Goal: Information Seeking & Learning: Learn about a topic

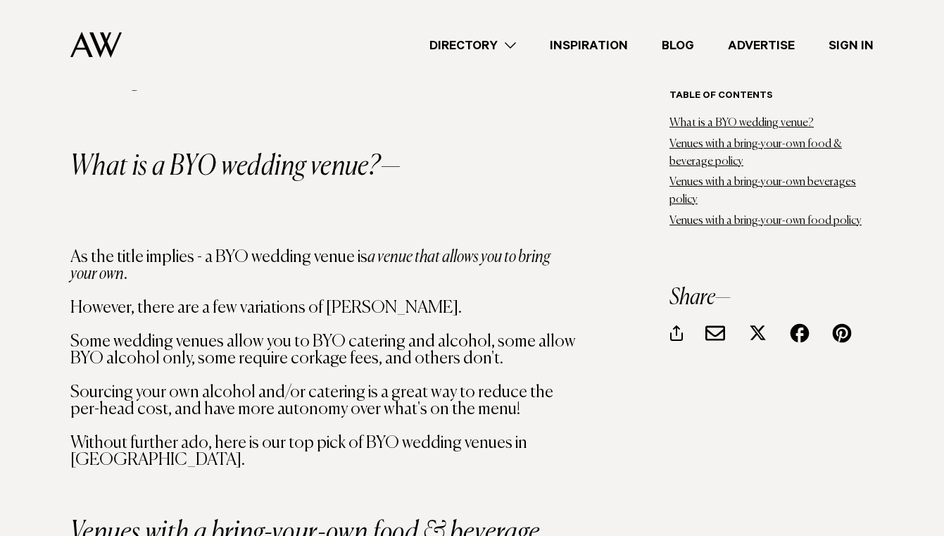
scroll to position [1260, 0]
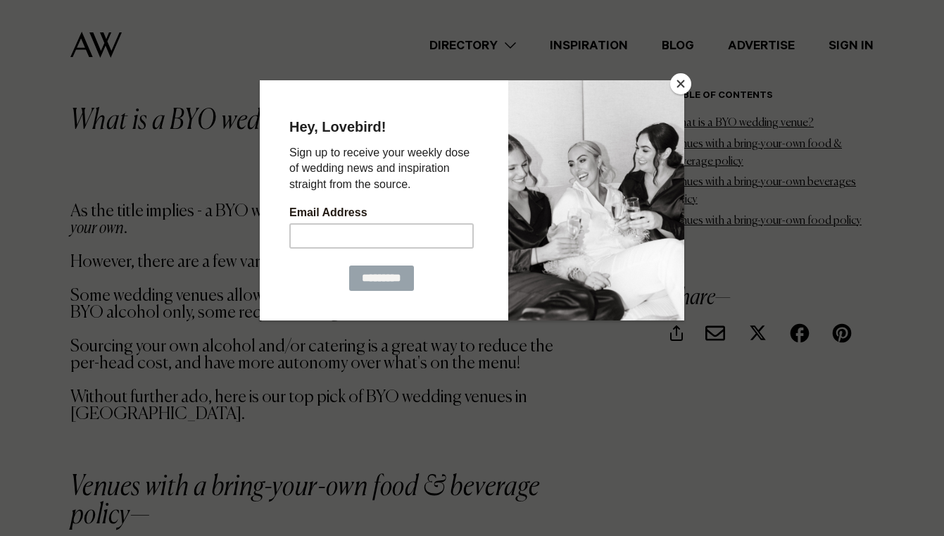
click at [685, 83] on button "Close" at bounding box center [680, 83] width 21 height 21
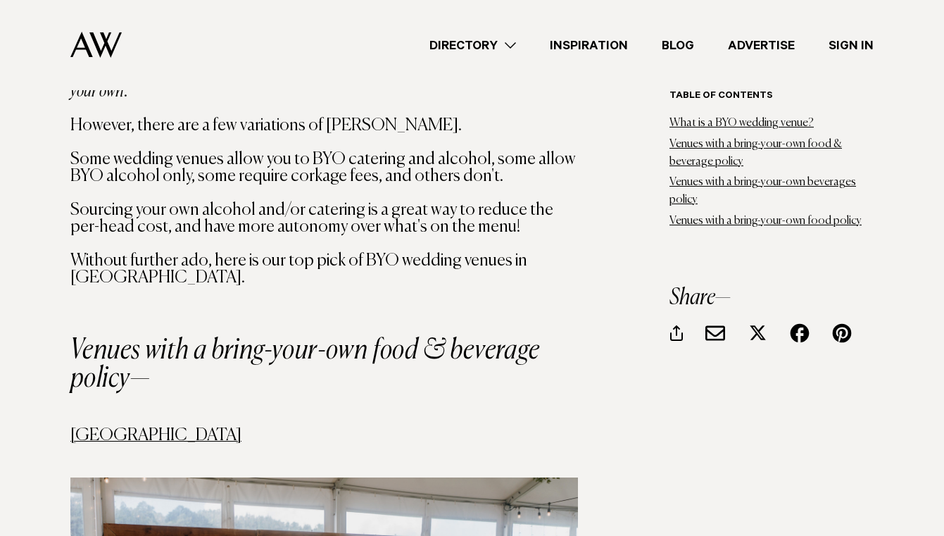
scroll to position [1371, 0]
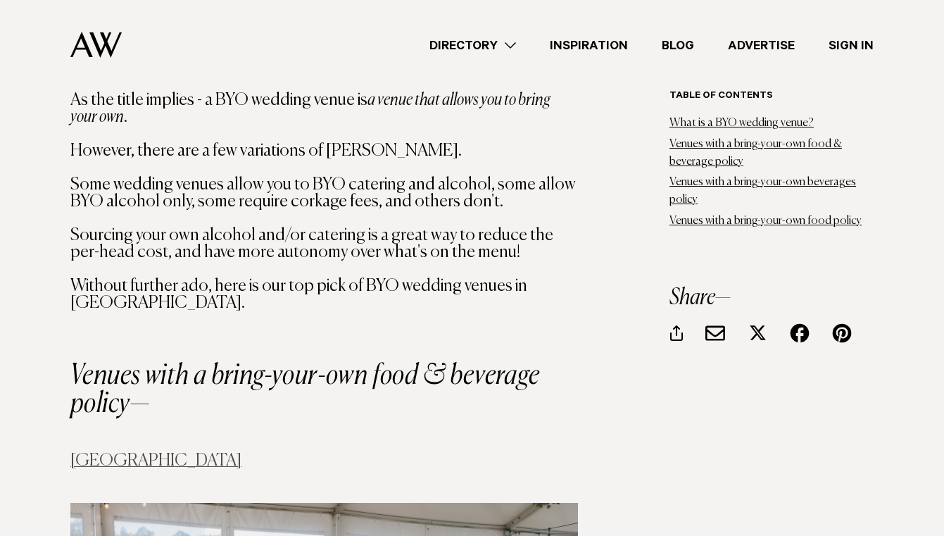
click at [139, 458] on link "Waterfall Farm" at bounding box center [155, 460] width 171 height 17
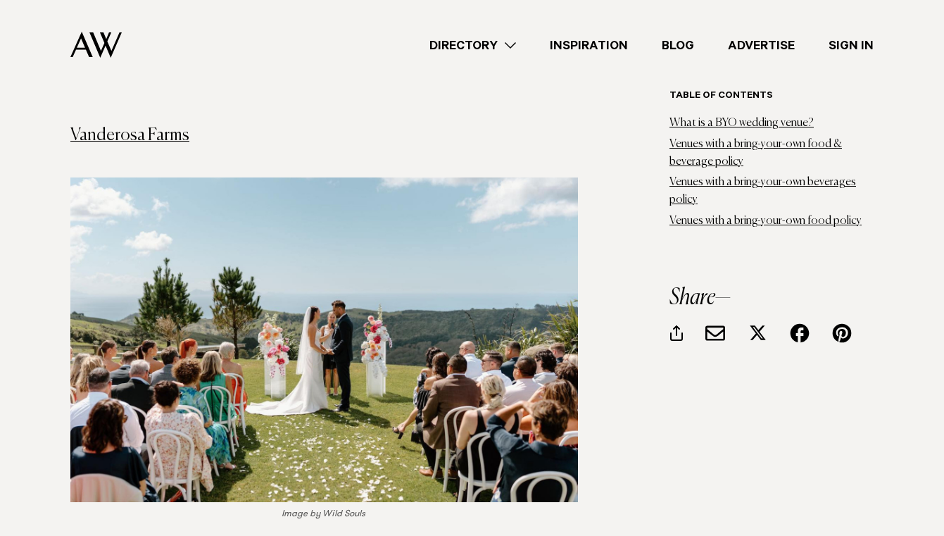
scroll to position [2483, 0]
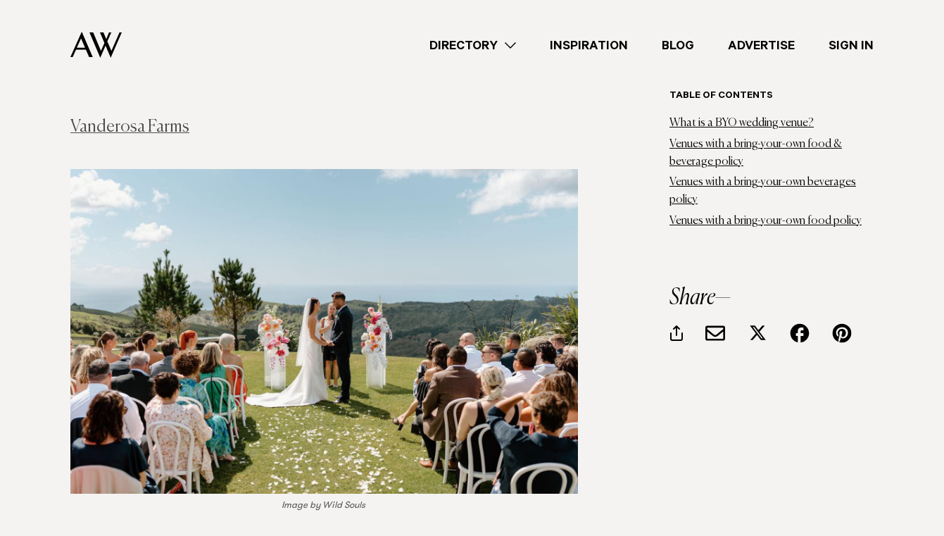
click at [157, 118] on link "Vanderosa Farms" at bounding box center [129, 126] width 119 height 17
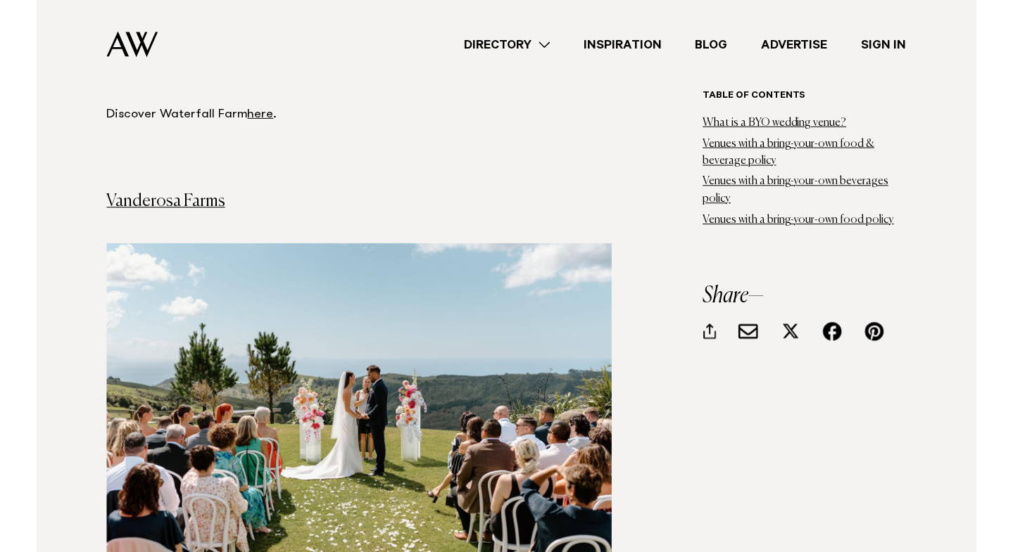
scroll to position [2416, 0]
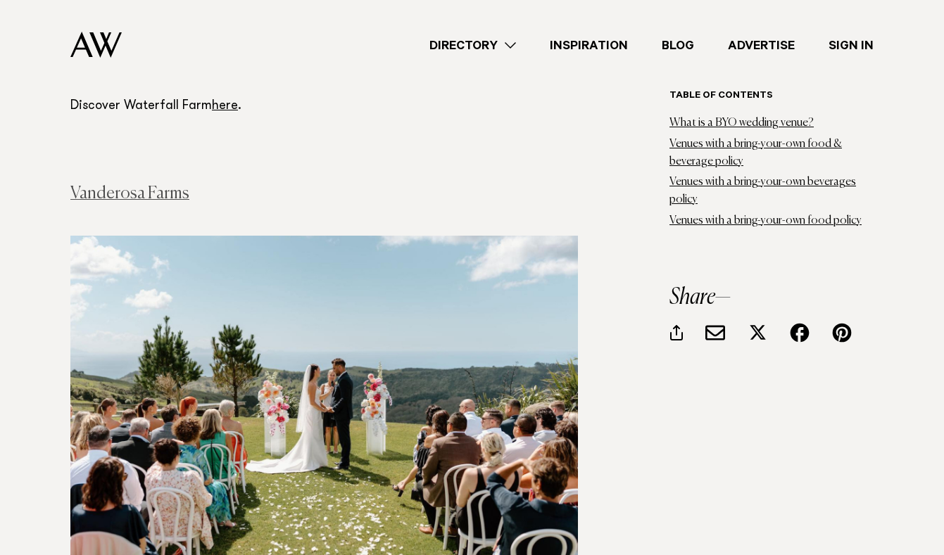
click at [175, 185] on link "Vanderosa Farms" at bounding box center [129, 193] width 119 height 17
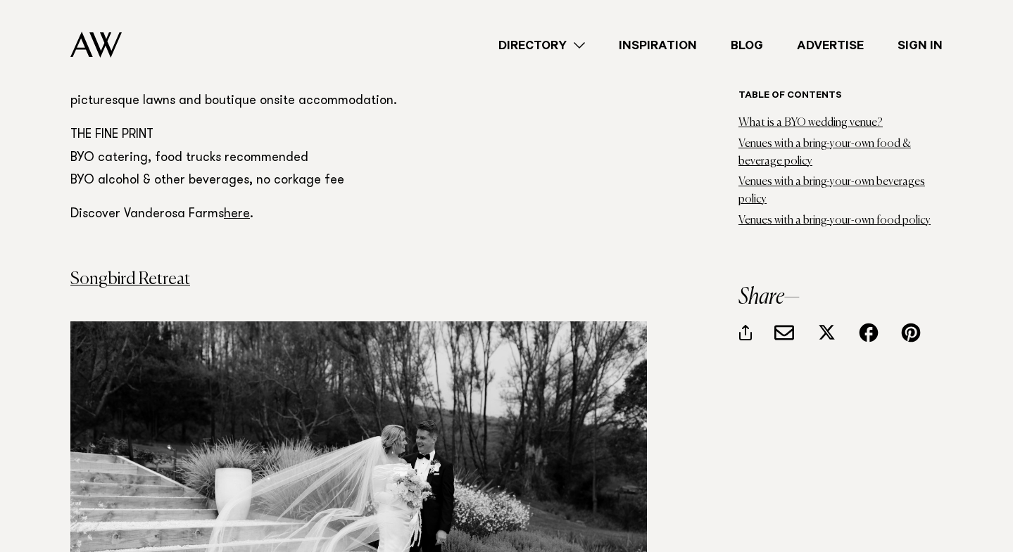
scroll to position [3115, 0]
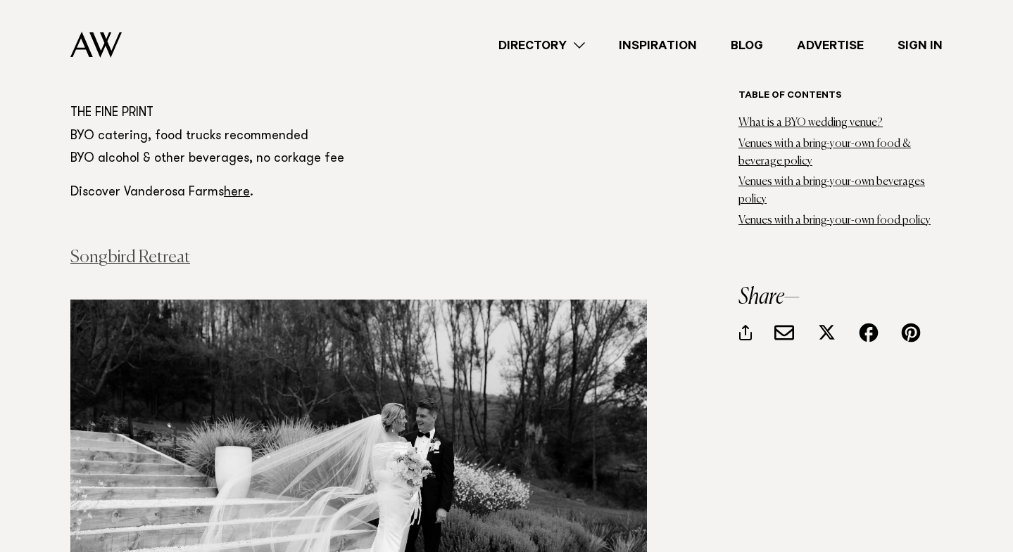
click at [139, 249] on link "Songbird Retreat" at bounding box center [130, 257] width 120 height 17
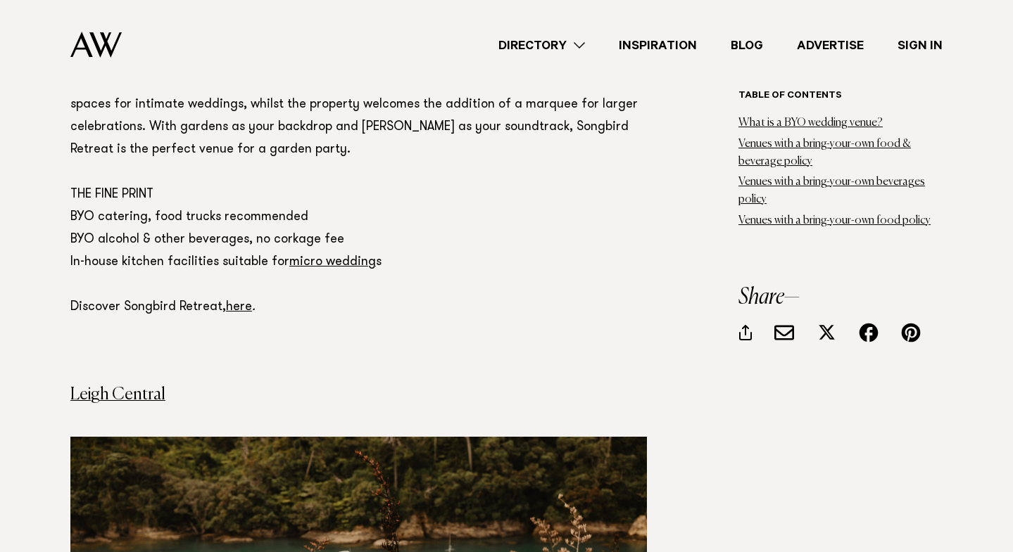
scroll to position [3775, 0]
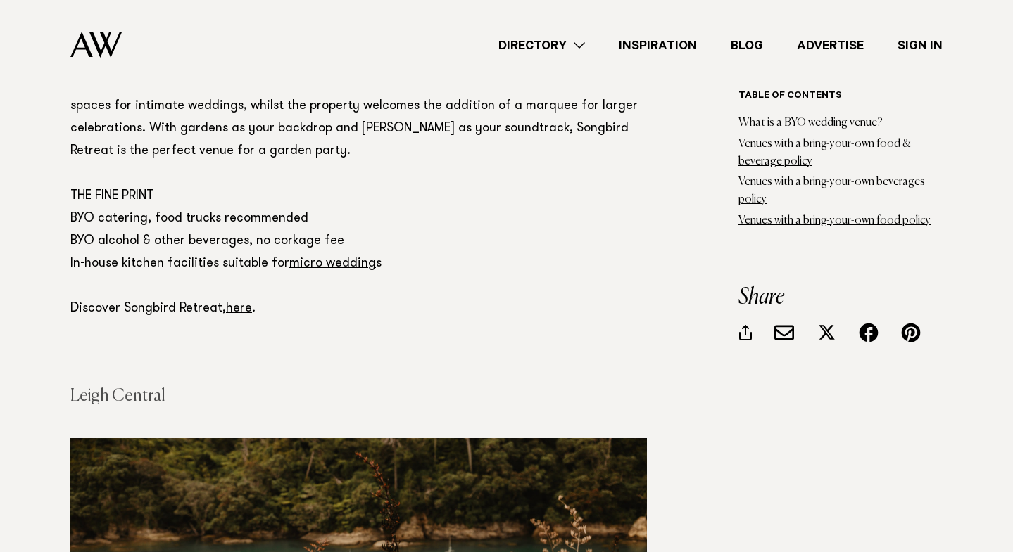
click at [119, 388] on link "Leigh Central" at bounding box center [117, 396] width 95 height 17
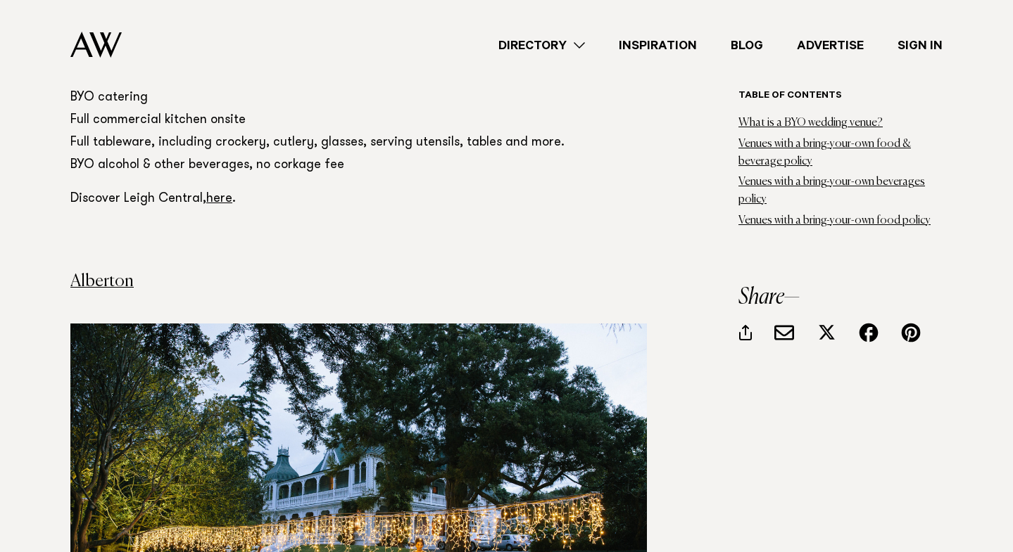
scroll to position [4663, 0]
click at [102, 272] on link "Alberton" at bounding box center [101, 280] width 63 height 17
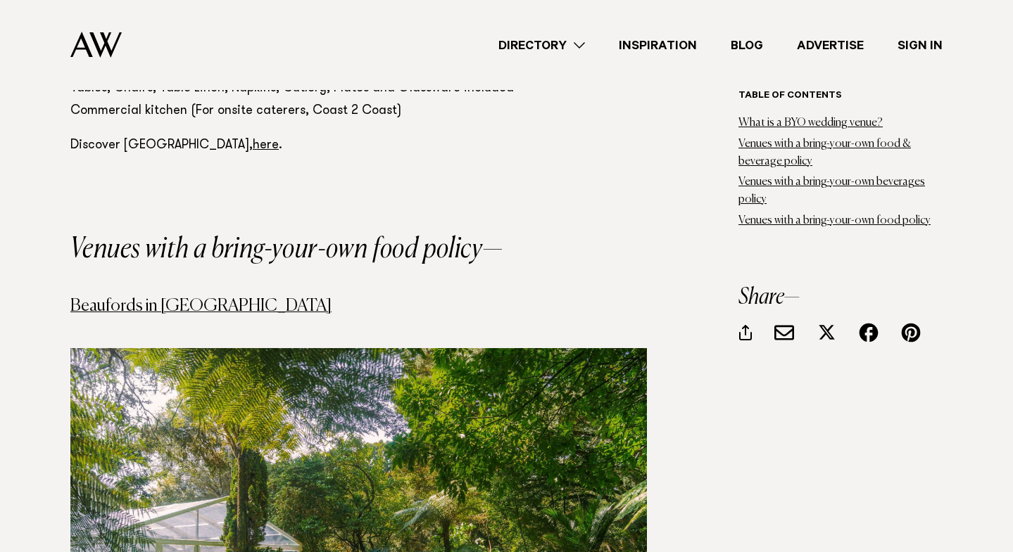
scroll to position [7024, 0]
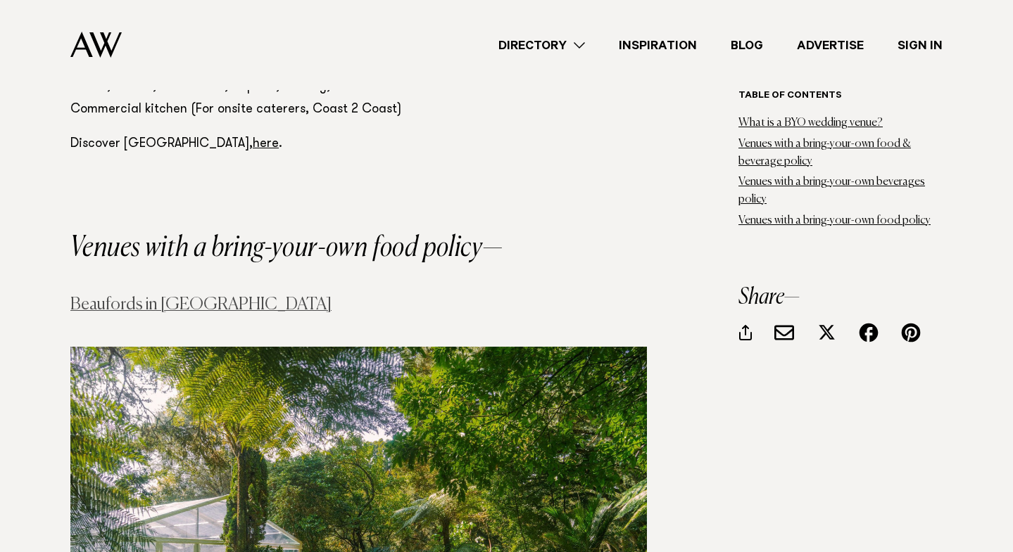
click at [221, 296] on link "Beaufords in [GEOGRAPHIC_DATA]" at bounding box center [200, 304] width 261 height 17
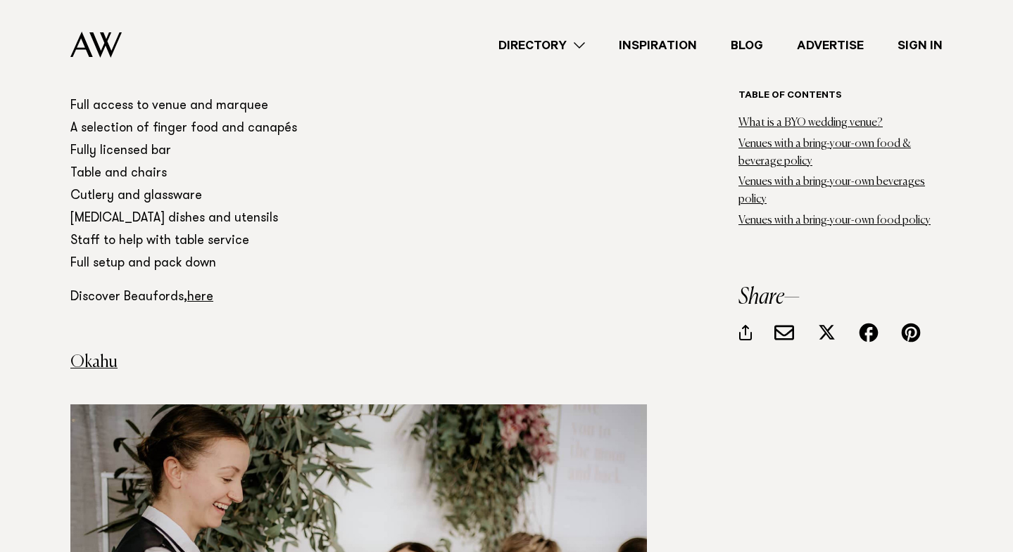
scroll to position [7783, 0]
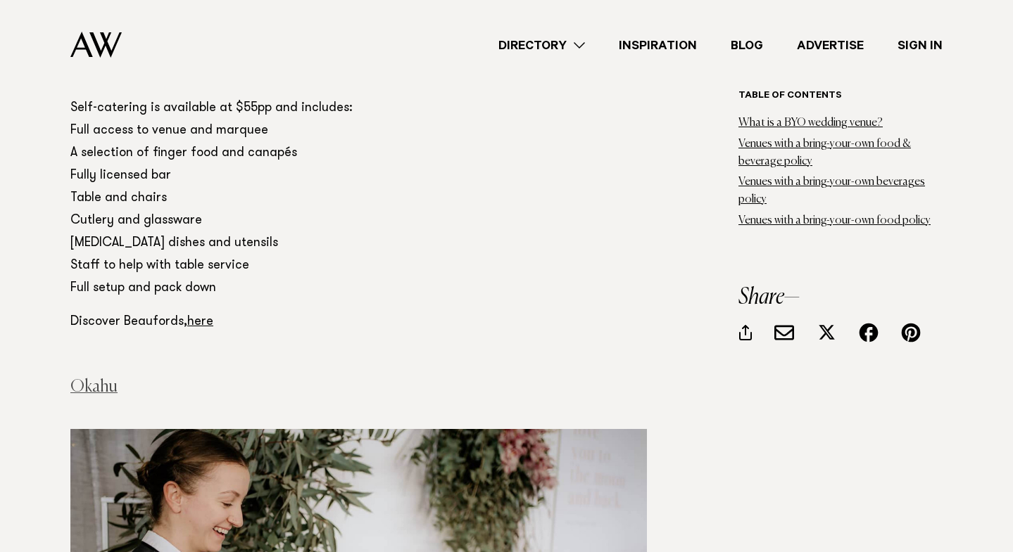
click at [107, 379] on link "Okahu" at bounding box center [93, 387] width 47 height 17
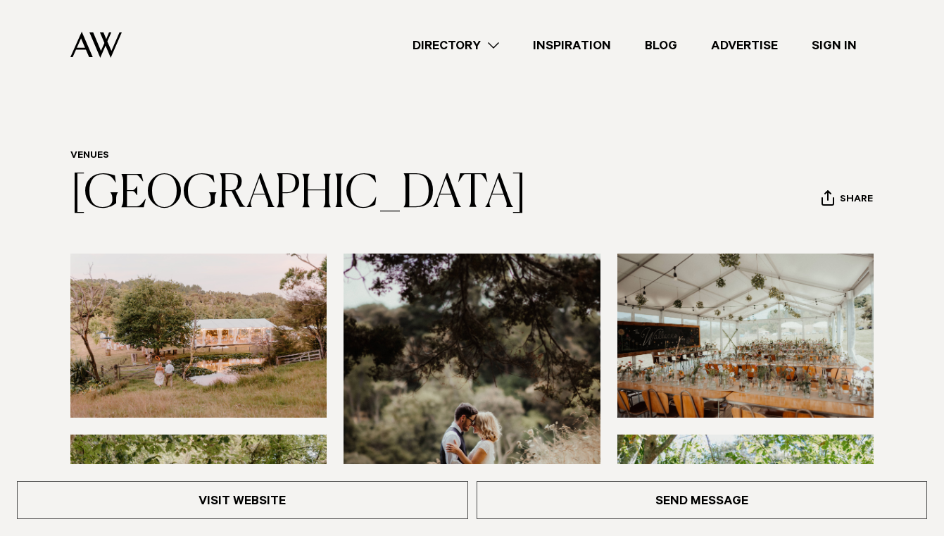
click at [265, 2] on div "Directory Hair & Makeup Flowers Venues Cakes & Sweets" at bounding box center [503, 45] width 740 height 90
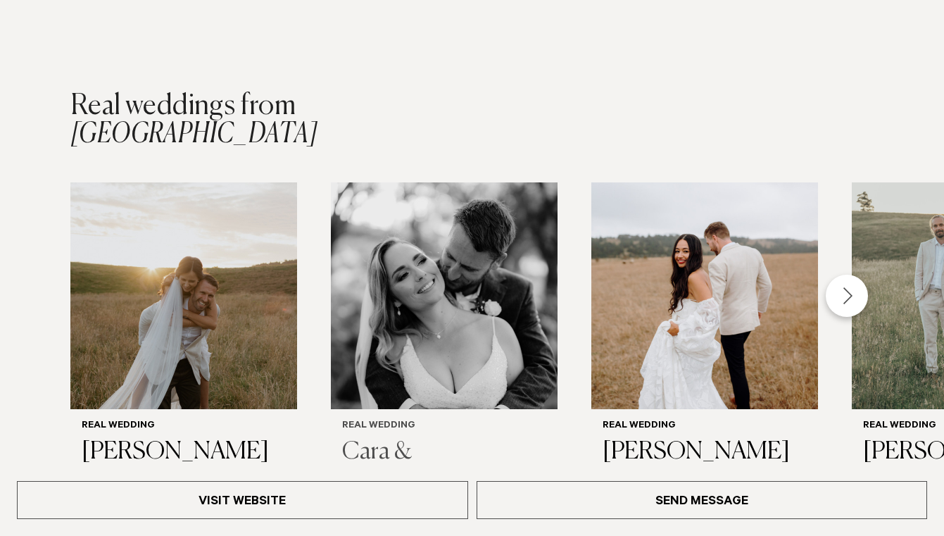
scroll to position [1964, 0]
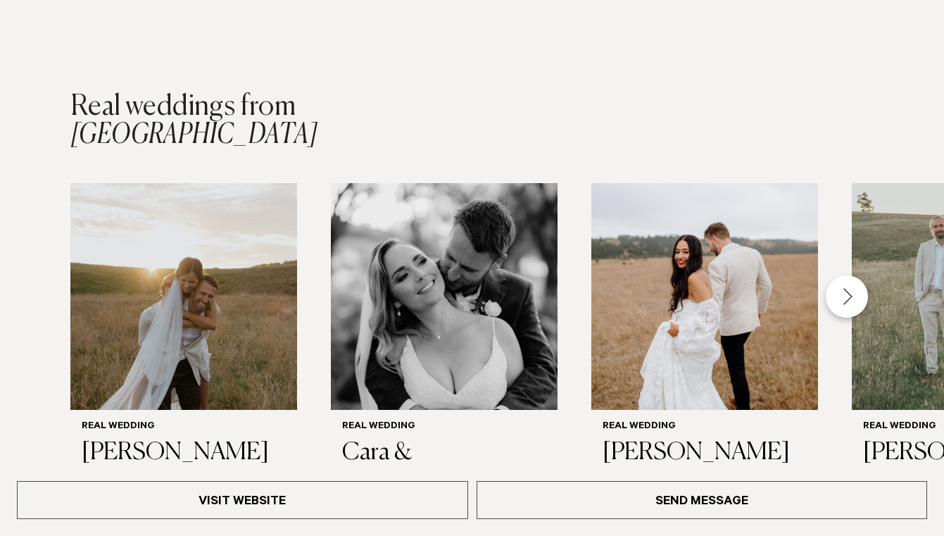
click at [844, 276] on div "Next slide" at bounding box center [846, 296] width 42 height 42
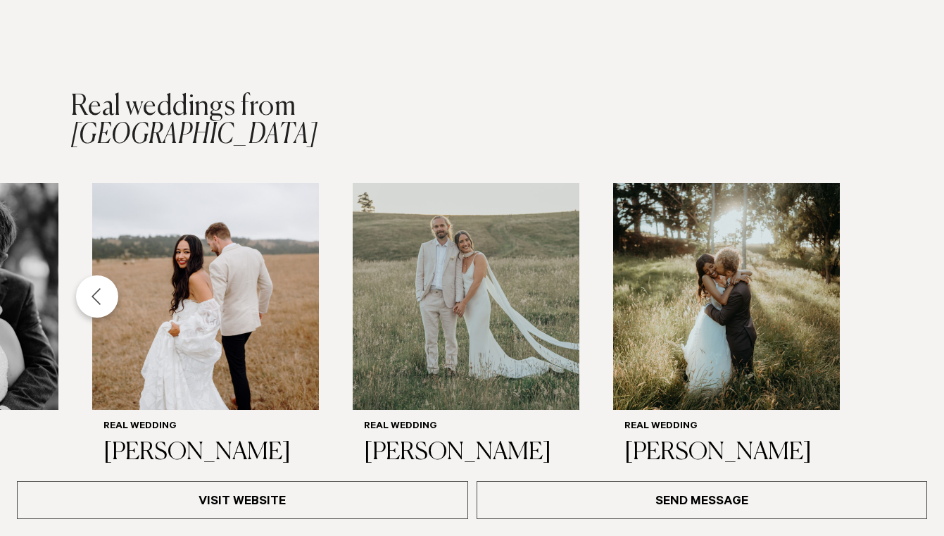
click at [844, 276] on div "Real Wedding Maria & Hayden Real Wedding Cara & Dennis Real Wedding Tanisha & S…" at bounding box center [472, 379] width 944 height 392
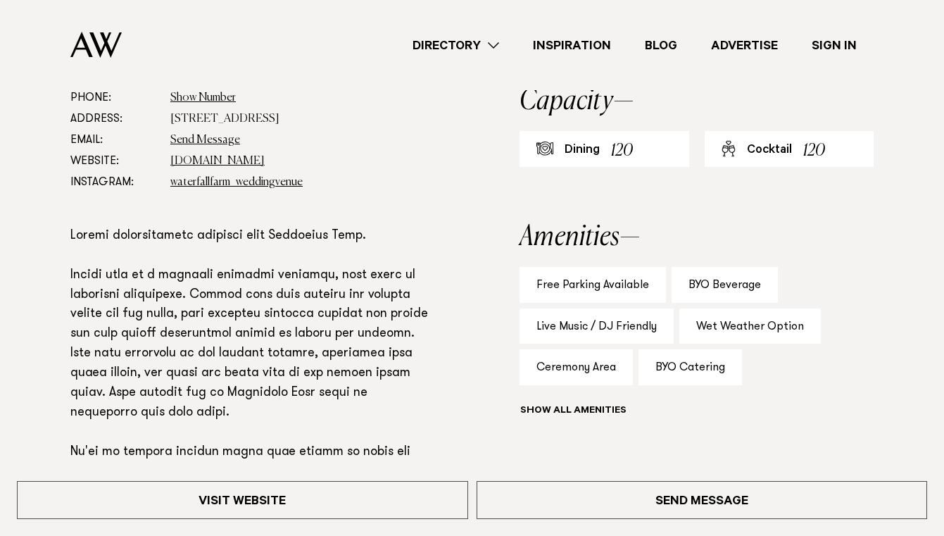
scroll to position [723, 0]
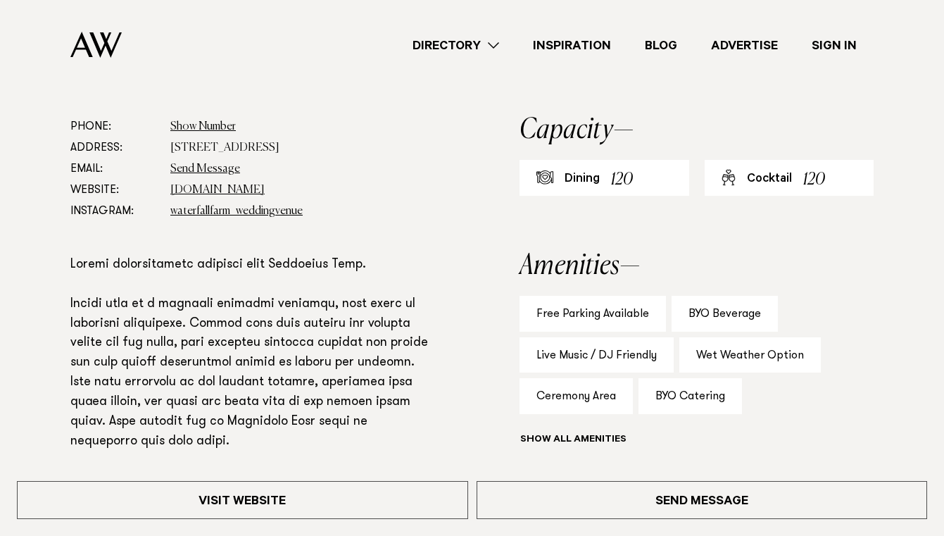
drag, startPoint x: 410, startPoint y: 148, endPoint x: 169, endPoint y: 148, distance: 241.4
click at [169, 148] on dl "Phone: Show Number 020 408 35030 Address: 1871 Kaipara Coast Highway, Kaukapaka…" at bounding box center [249, 169] width 358 height 106
copy dd "1871 Kaipara Coast Highway, Kaukapakapa 0984"
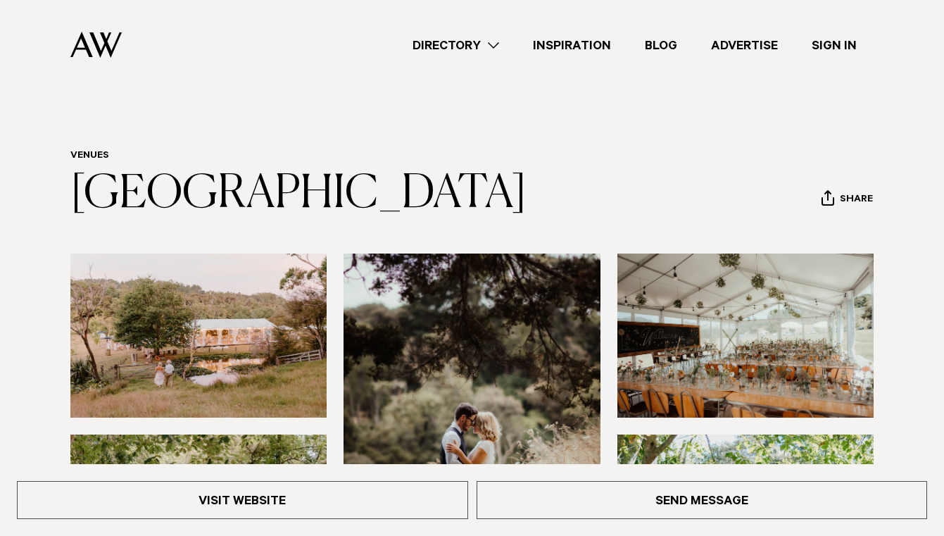
scroll to position [0, 0]
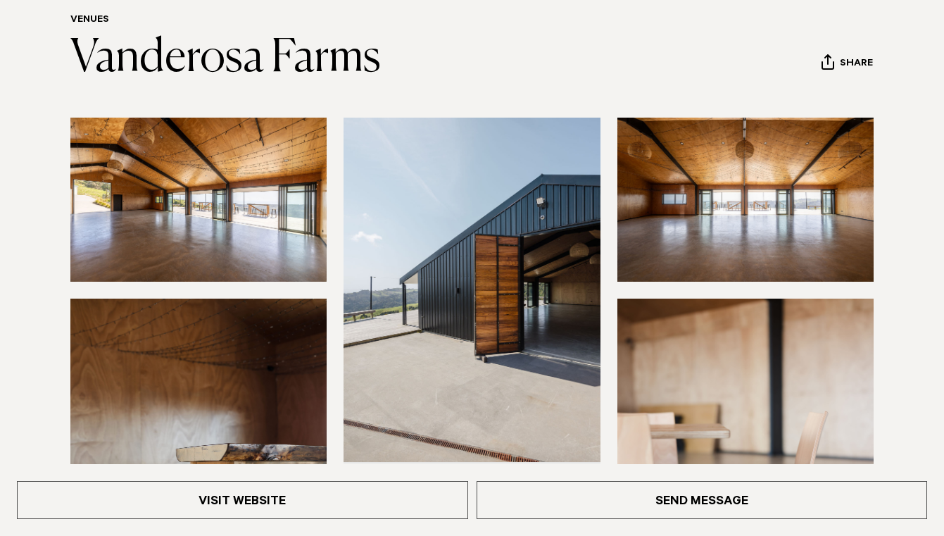
scroll to position [156, 0]
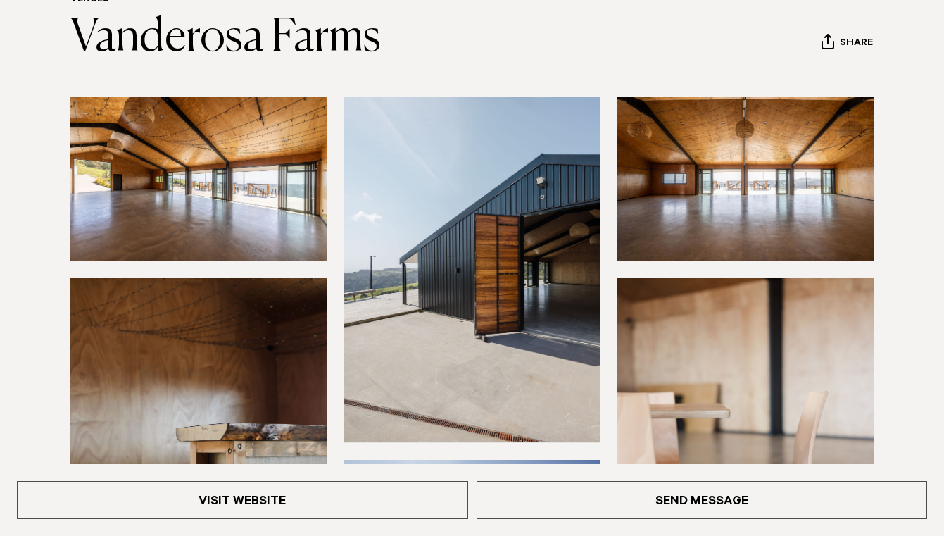
click at [316, 203] on img at bounding box center [198, 179] width 256 height 164
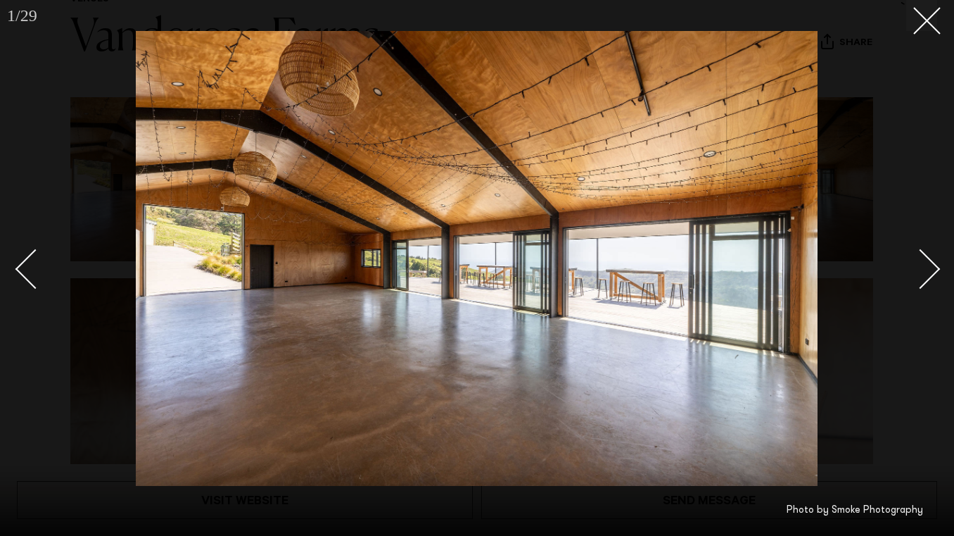
click at [923, 279] on div "Next slide" at bounding box center [921, 268] width 40 height 40
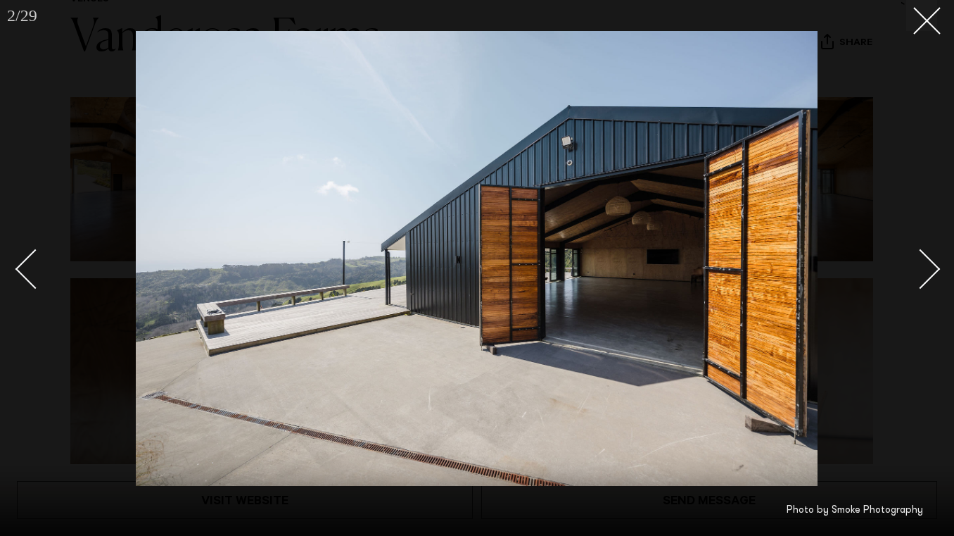
click at [923, 279] on div "Next slide" at bounding box center [921, 268] width 40 height 40
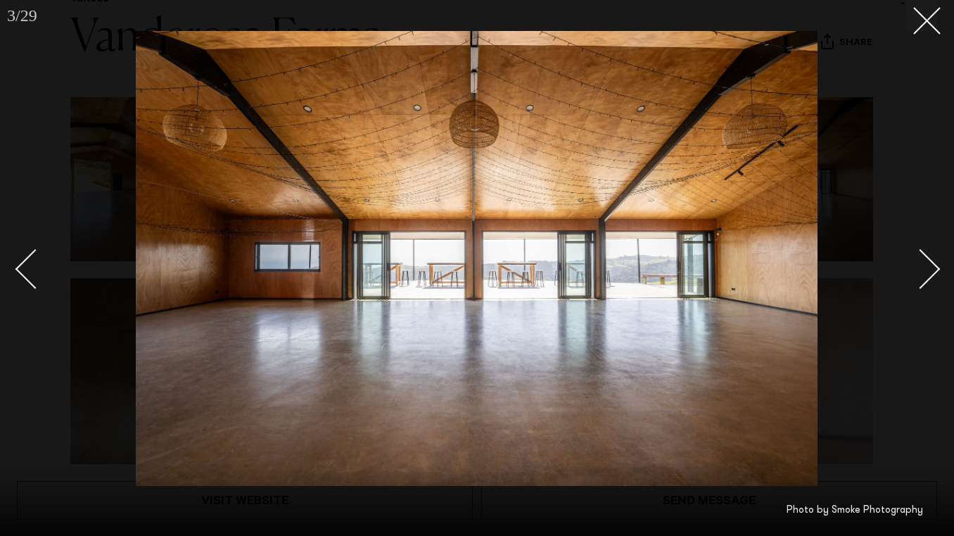
click at [923, 279] on div "Next slide" at bounding box center [921, 268] width 40 height 40
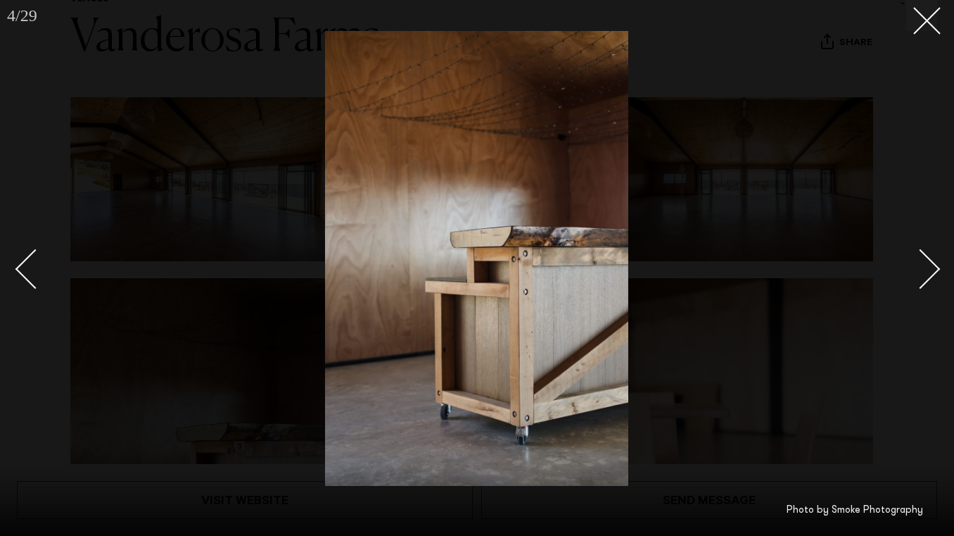
click at [923, 279] on div "Next slide" at bounding box center [921, 268] width 40 height 40
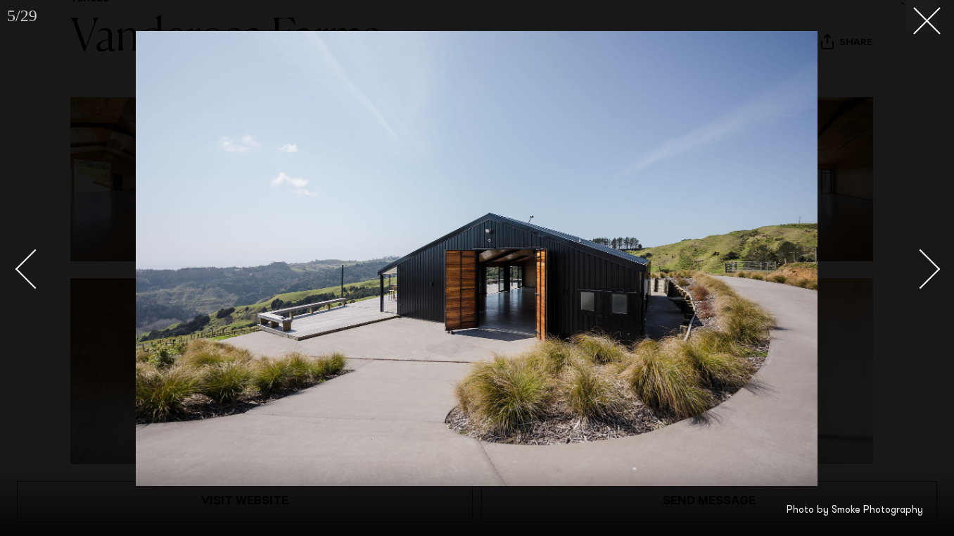
click at [923, 279] on div "Next slide" at bounding box center [921, 268] width 40 height 40
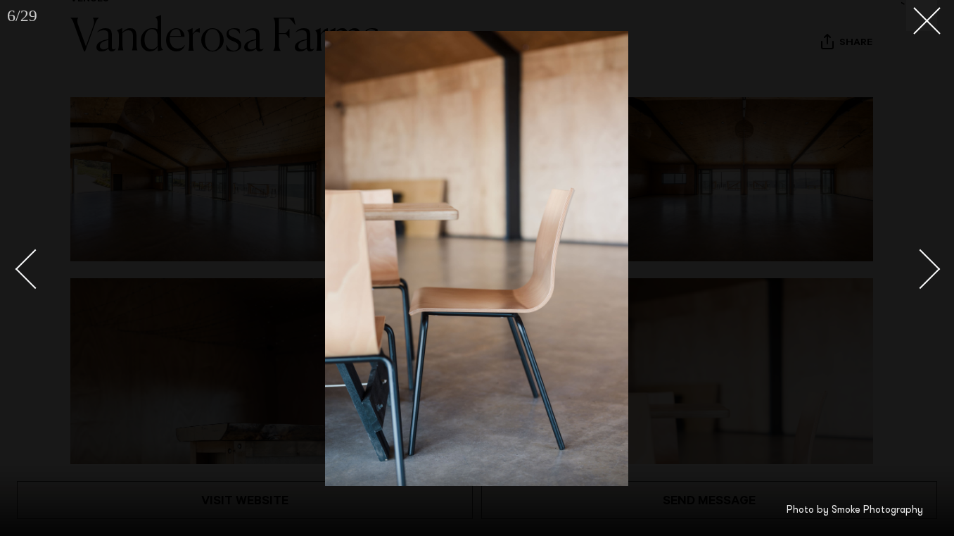
click at [923, 279] on div "Next slide" at bounding box center [921, 268] width 40 height 40
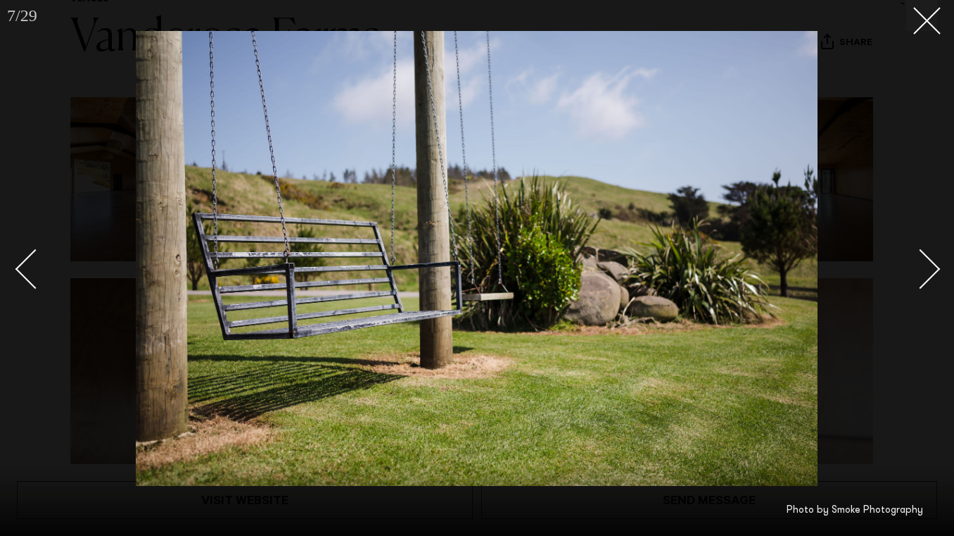
click at [923, 279] on div "Next slide" at bounding box center [921, 268] width 40 height 40
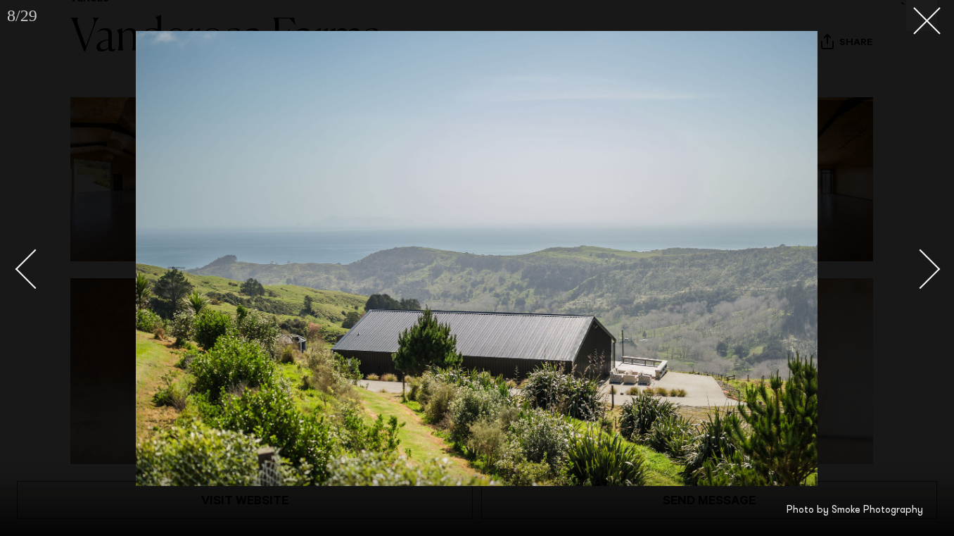
click at [923, 279] on div "Next slide" at bounding box center [921, 268] width 40 height 40
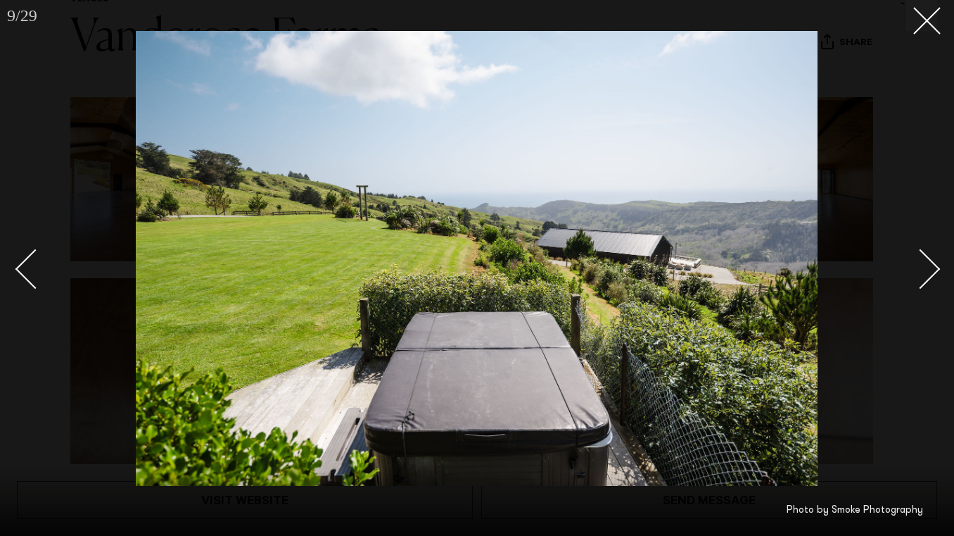
click at [923, 279] on div "Next slide" at bounding box center [921, 268] width 40 height 40
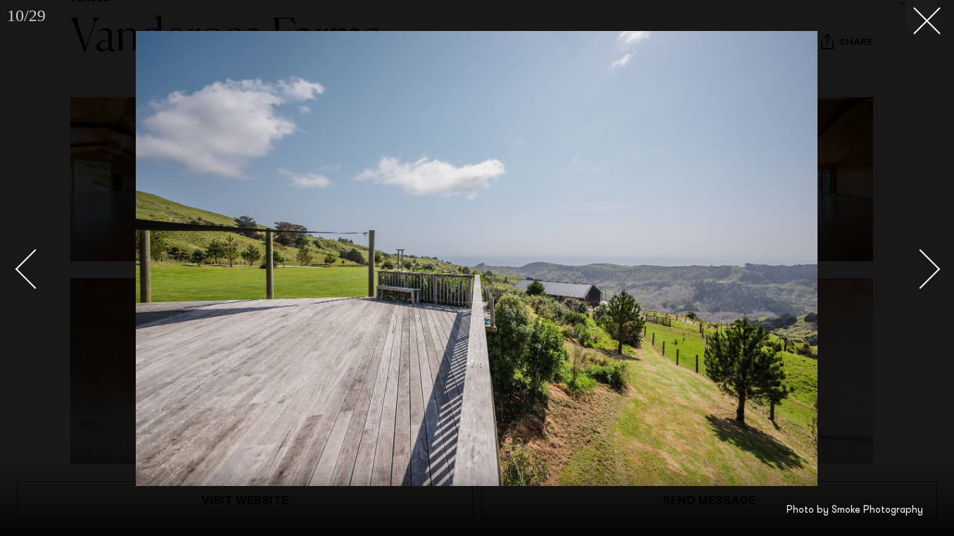
click at [923, 279] on div "Next slide" at bounding box center [921, 268] width 40 height 40
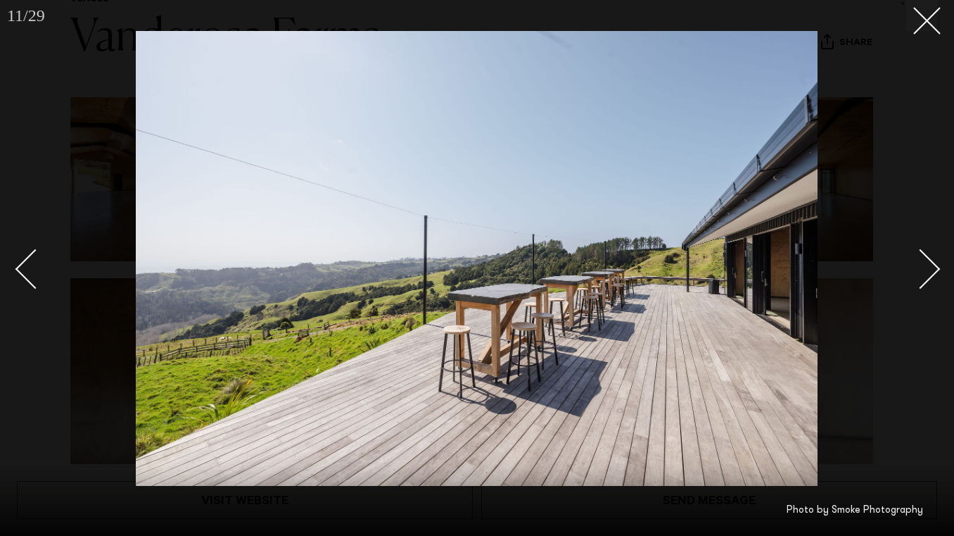
click at [923, 279] on div "Next slide" at bounding box center [921, 268] width 40 height 40
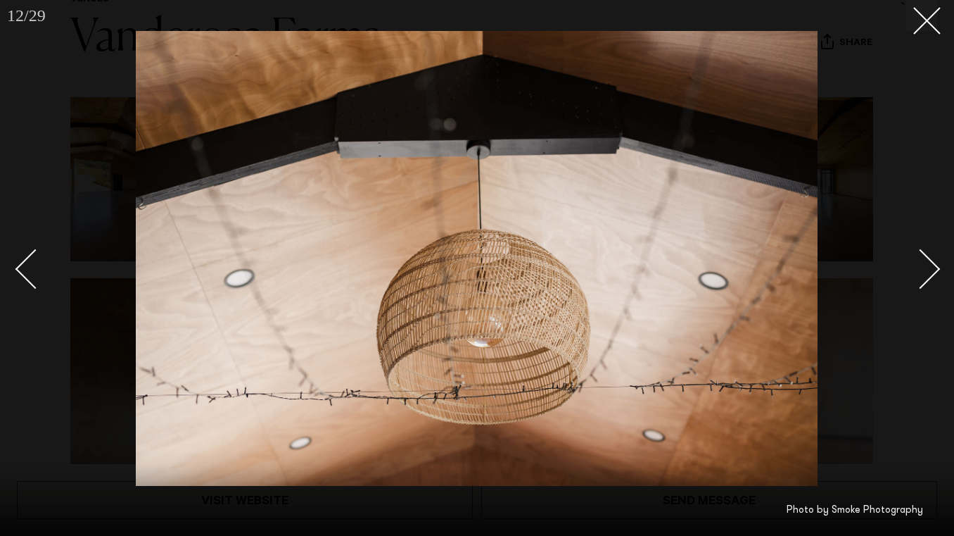
click at [939, 30] on div at bounding box center [477, 268] width 954 height 536
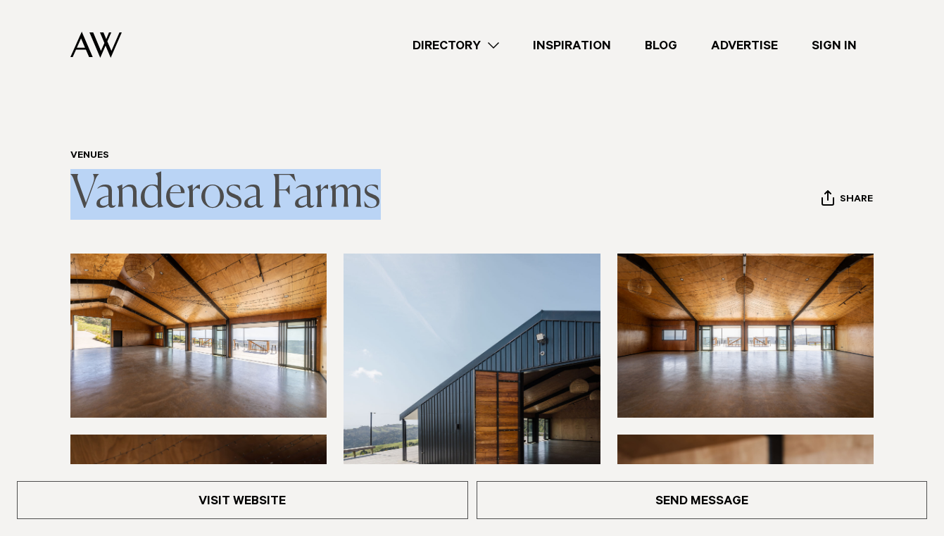
drag, startPoint x: 388, startPoint y: 193, endPoint x: 71, endPoint y: 192, distance: 317.4
click at [71, 192] on header "Venues Vanderosa Farms Share Copy Link Email twitter facebook" at bounding box center [471, 185] width 803 height 70
copy link "Vanderosa Farms"
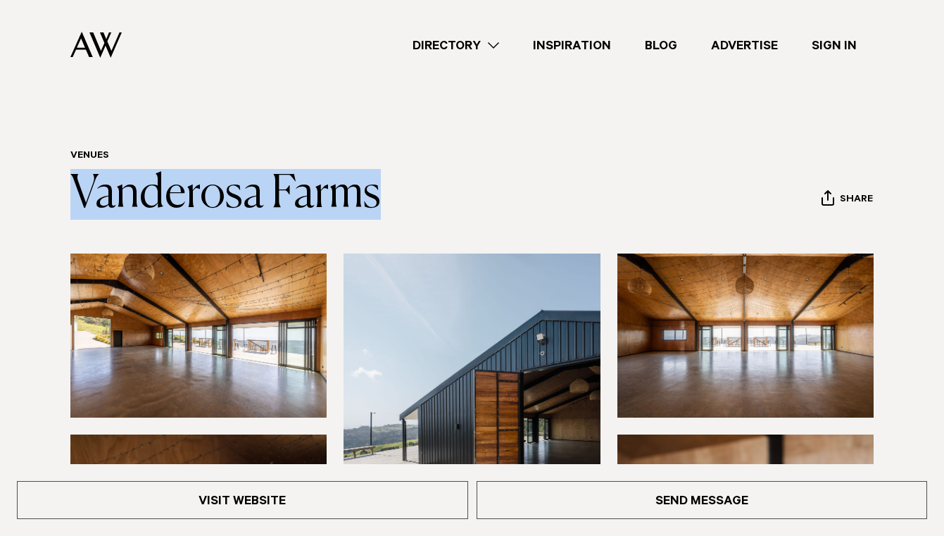
click at [395, 194] on header "Venues Vanderosa Farms Share Copy Link Email twitter facebook" at bounding box center [471, 185] width 803 height 70
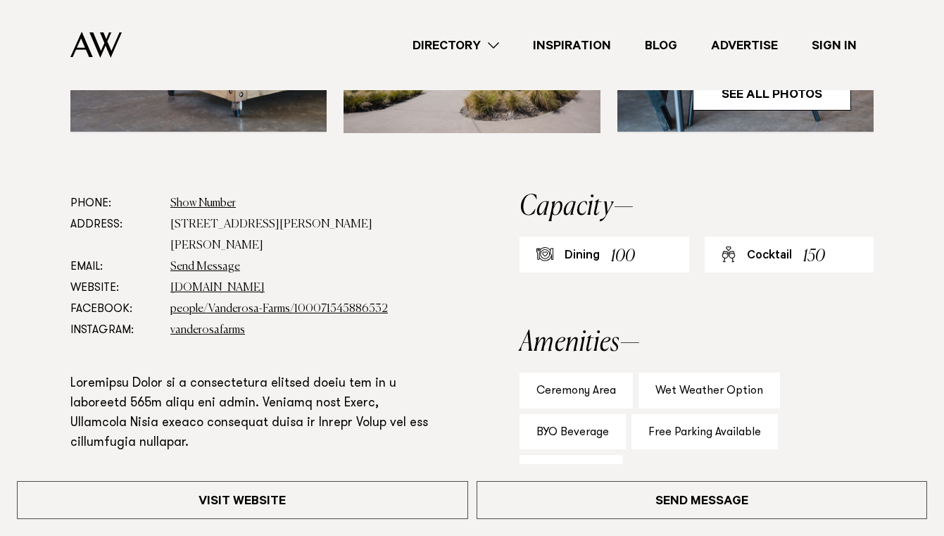
scroll to position [648, 0]
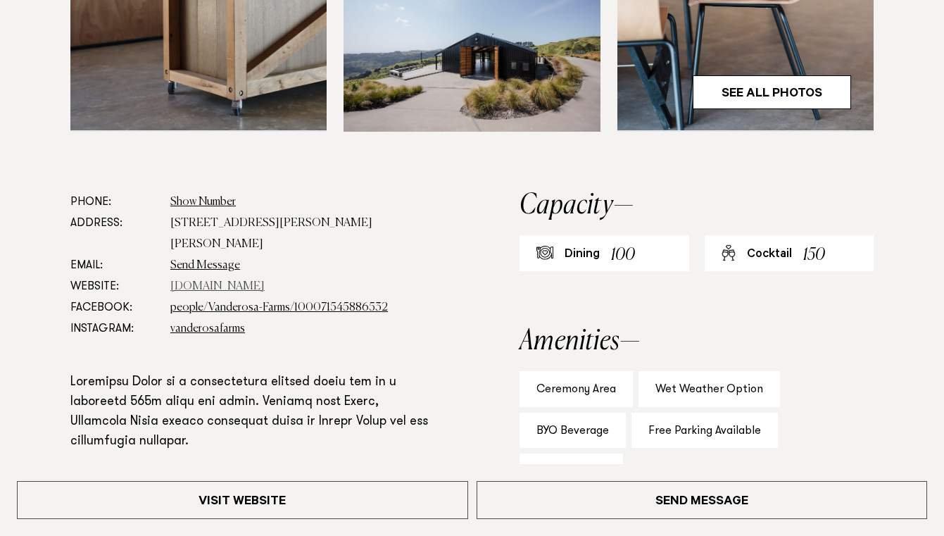
click at [222, 281] on link "vanderosafarms.co.nz" at bounding box center [217, 286] width 94 height 11
drag, startPoint x: 327, startPoint y: 220, endPoint x: 168, endPoint y: 215, distance: 159.1
click at [168, 215] on dl "Phone: Show Number 021 722 249 Address: 400 Rodney Road, Leigh 0985 Email: Send…" at bounding box center [249, 265] width 358 height 148
copy dd "400 Rodney Road, Leigh 0985"
click at [327, 228] on dd "400 Rodney Road, Leigh 0985" at bounding box center [299, 234] width 258 height 42
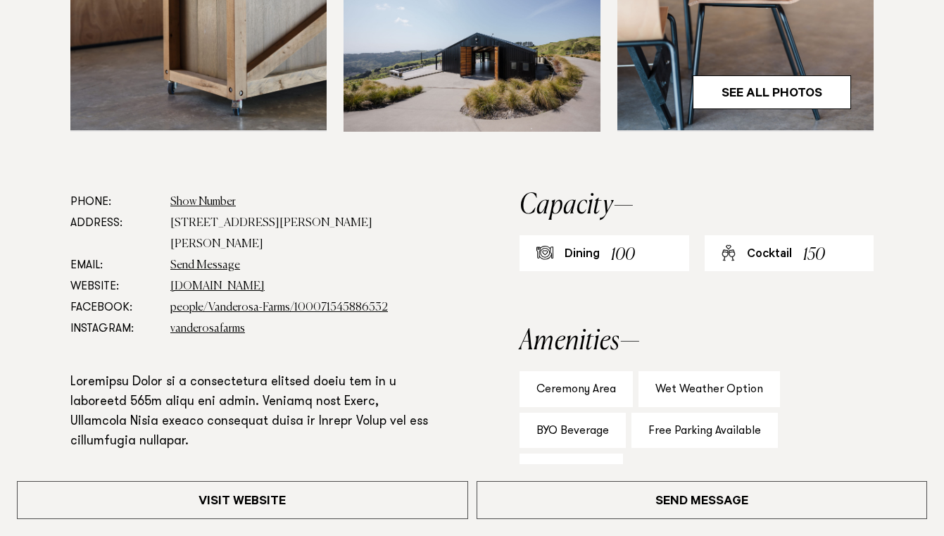
drag, startPoint x: 508, startPoint y: 533, endPoint x: 311, endPoint y: 215, distance: 373.6
click at [311, 215] on dd "400 Rodney Road, Leigh 0985" at bounding box center [299, 234] width 258 height 42
drag, startPoint x: 319, startPoint y: 219, endPoint x: 175, endPoint y: 219, distance: 144.3
click at [175, 219] on dd "400 Rodney Road, Leigh 0985" at bounding box center [299, 234] width 258 height 42
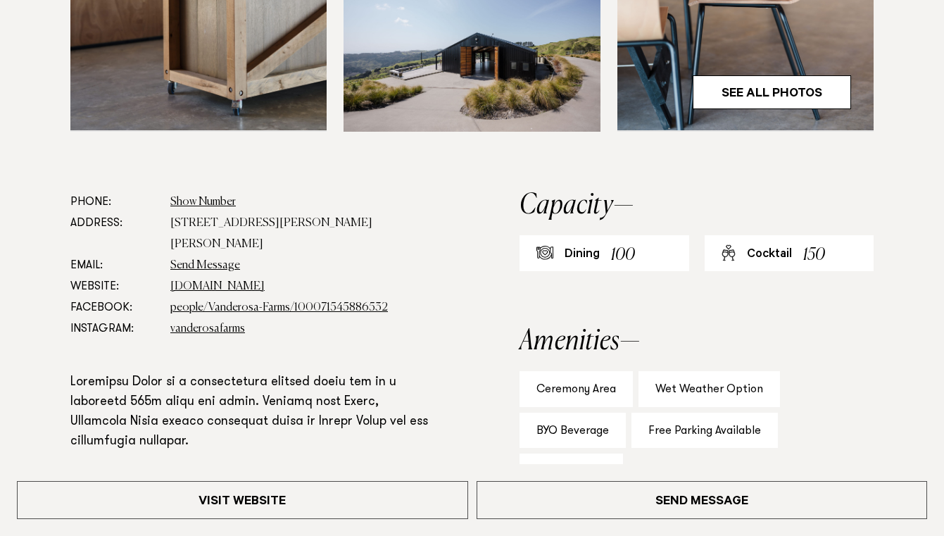
drag, startPoint x: 172, startPoint y: 224, endPoint x: 413, endPoint y: 224, distance: 240.7
click at [413, 224] on dd "400 Rodney Road, Leigh 0985" at bounding box center [299, 234] width 258 height 42
copy dd "400 Rodney Road, Leigh 0985"
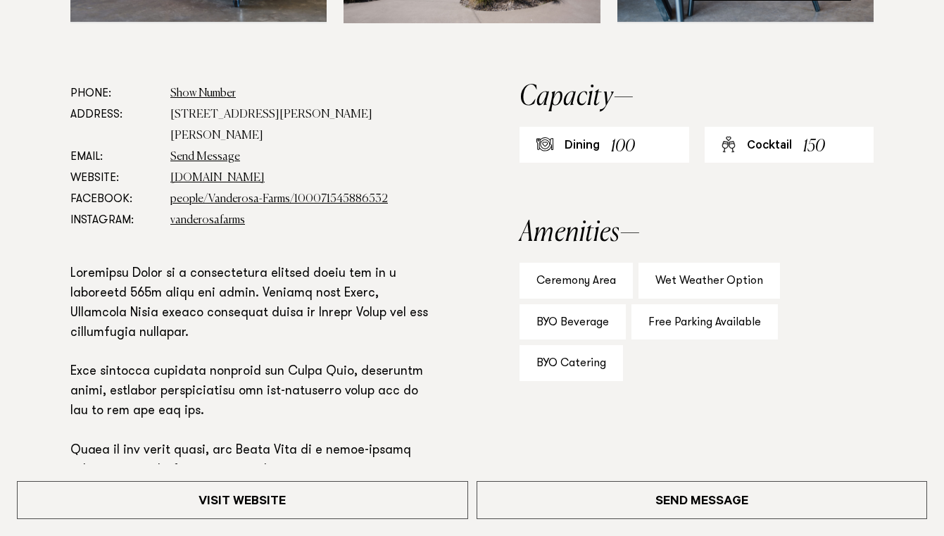
scroll to position [754, 0]
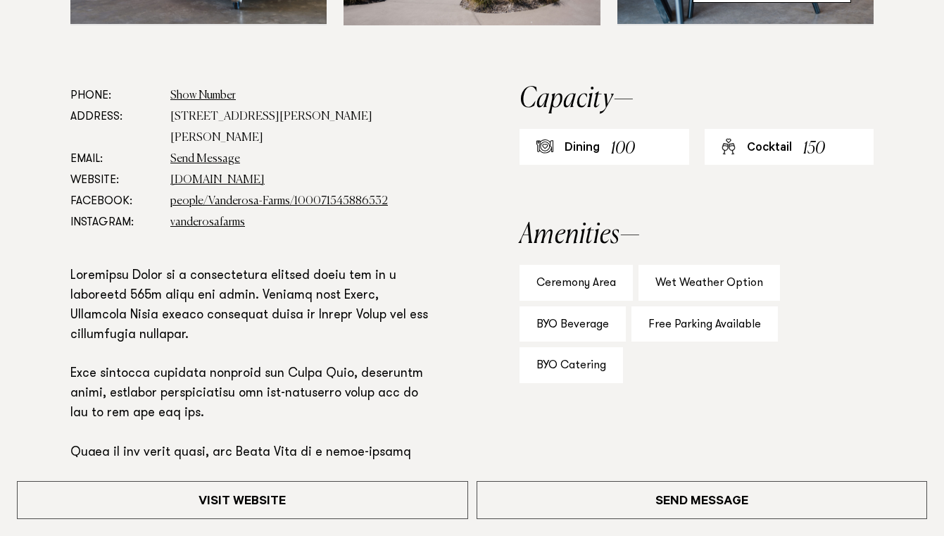
click at [417, 212] on dd "vanderosafarms" at bounding box center [299, 222] width 258 height 21
drag, startPoint x: 281, startPoint y: 157, endPoint x: 169, endPoint y: 154, distance: 111.9
click at [169, 154] on dl "Phone: Show Number 021 722 249 Address: 400 Rodney Road, Leigh 0985 Email: Send…" at bounding box center [249, 159] width 358 height 148
copy link "vanderosafarms.co.nz"
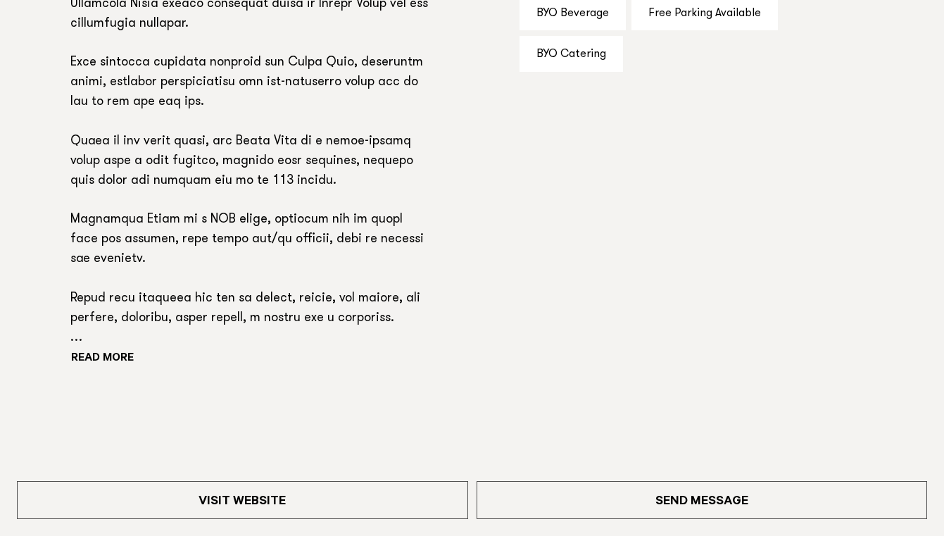
scroll to position [1087, 0]
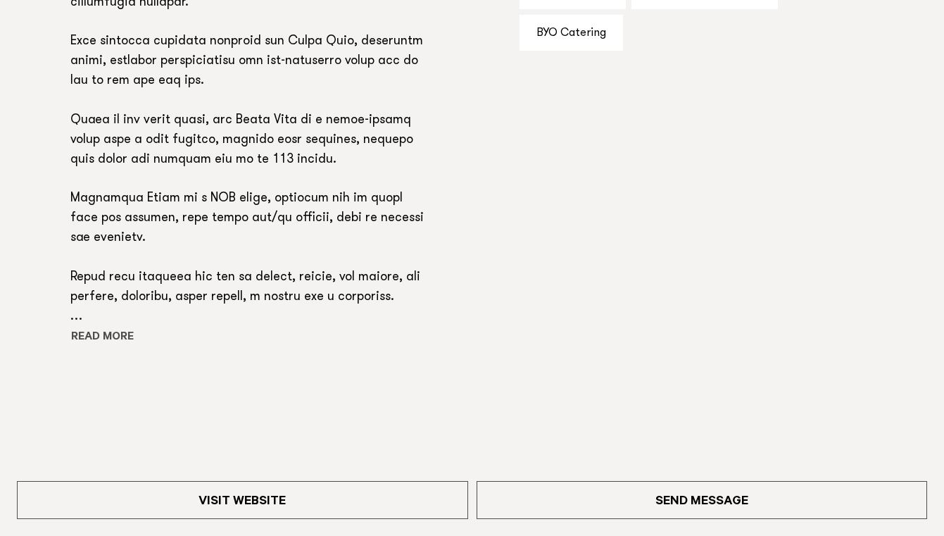
click at [118, 327] on button "Read more" at bounding box center [133, 337] width 127 height 21
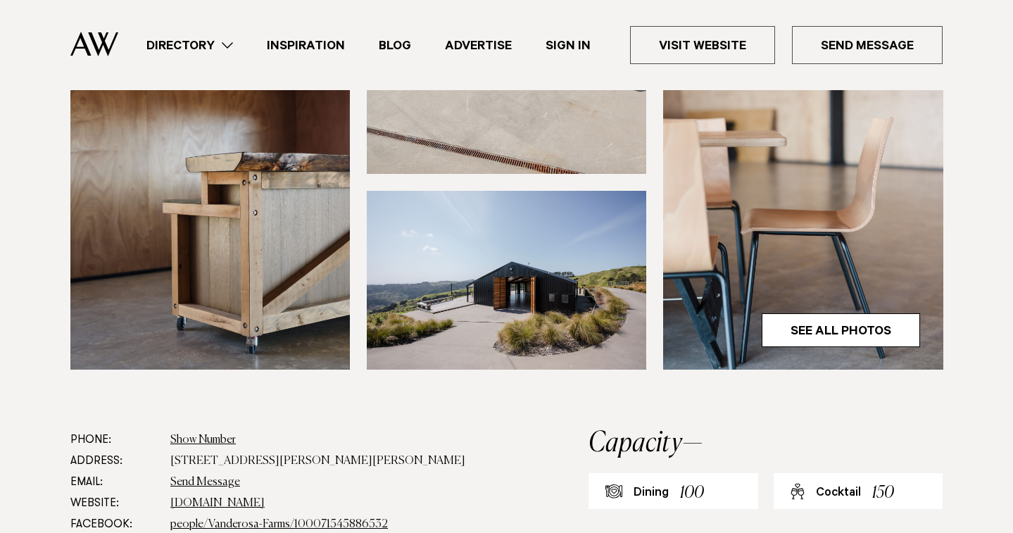
scroll to position [452, 0]
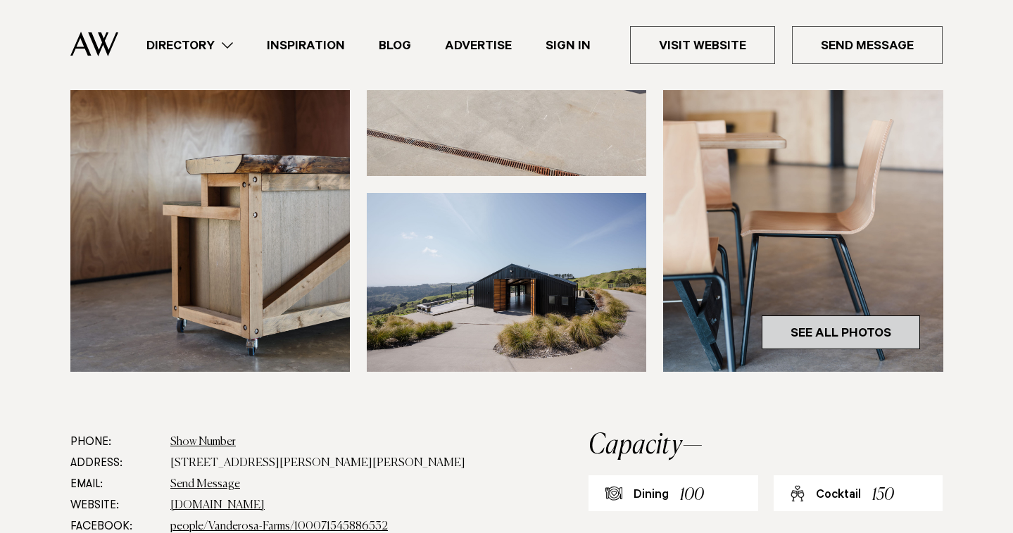
click at [815, 338] on link "See All Photos" at bounding box center [840, 332] width 158 height 34
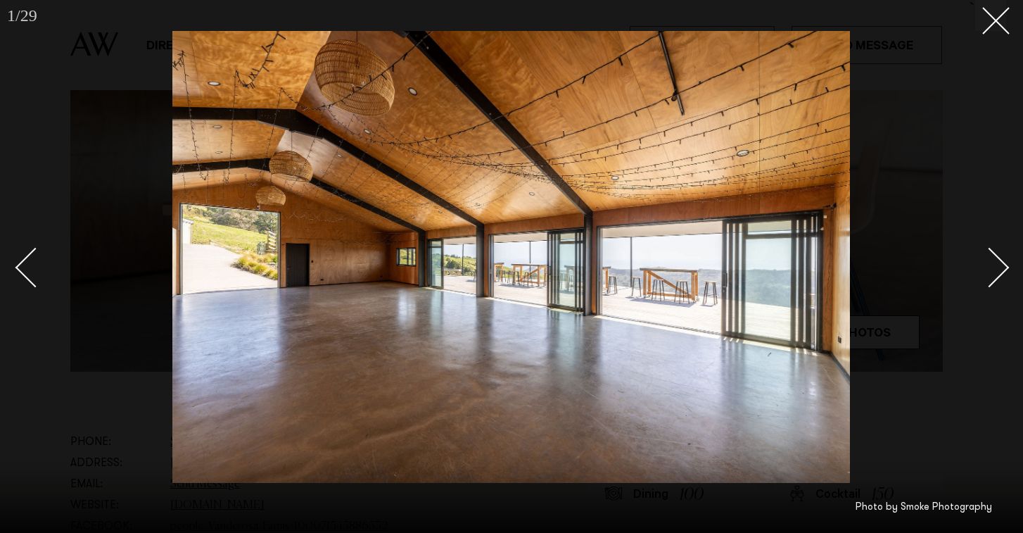
click at [943, 270] on div "Next slide" at bounding box center [990, 267] width 40 height 40
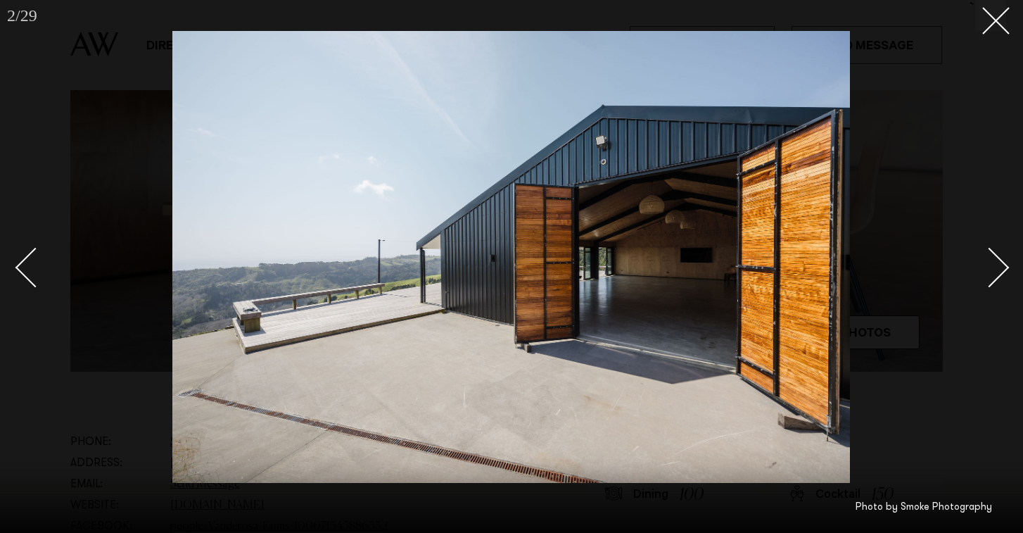
click at [943, 270] on div "Next slide" at bounding box center [990, 267] width 40 height 40
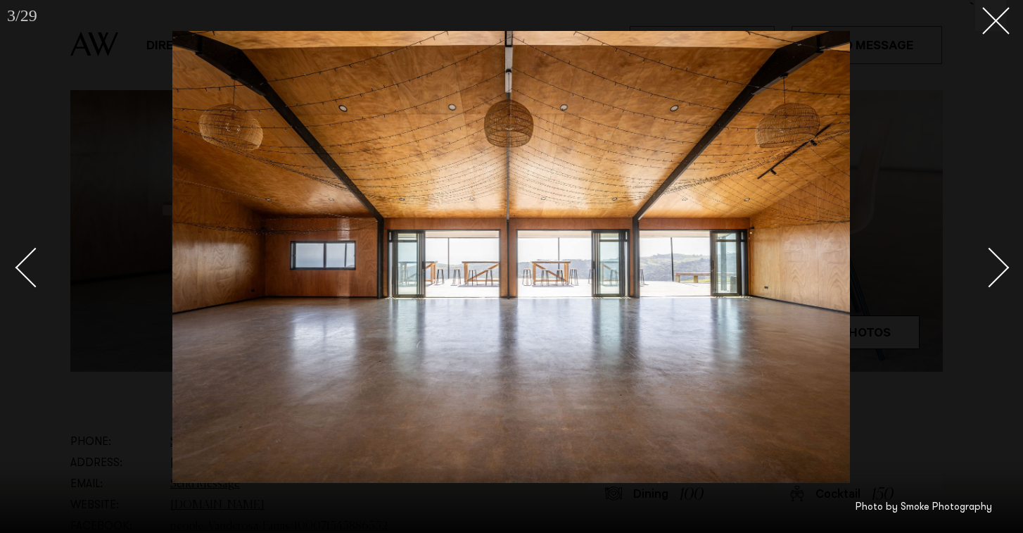
click at [943, 270] on div "Next slide" at bounding box center [990, 267] width 40 height 40
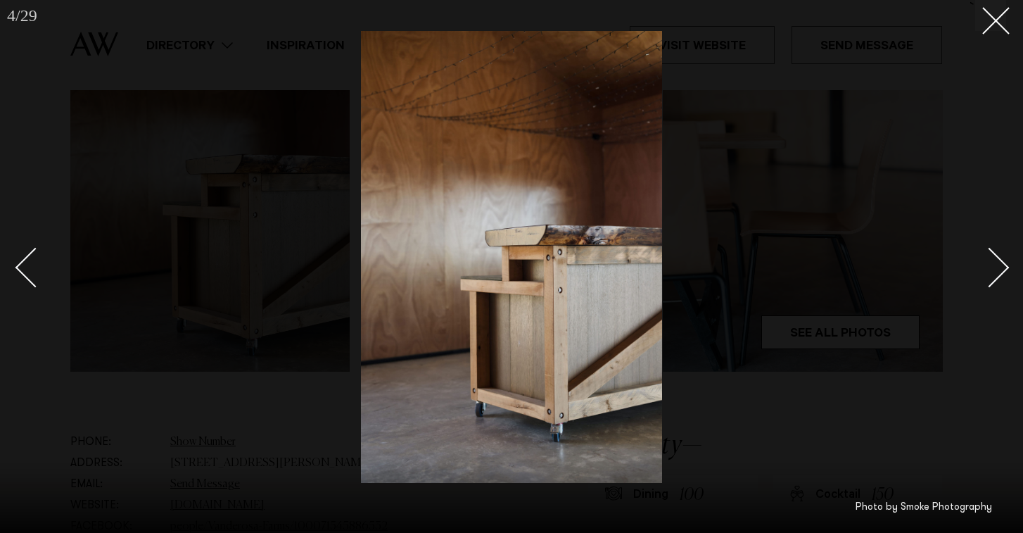
click at [943, 270] on div "Next slide" at bounding box center [990, 267] width 40 height 40
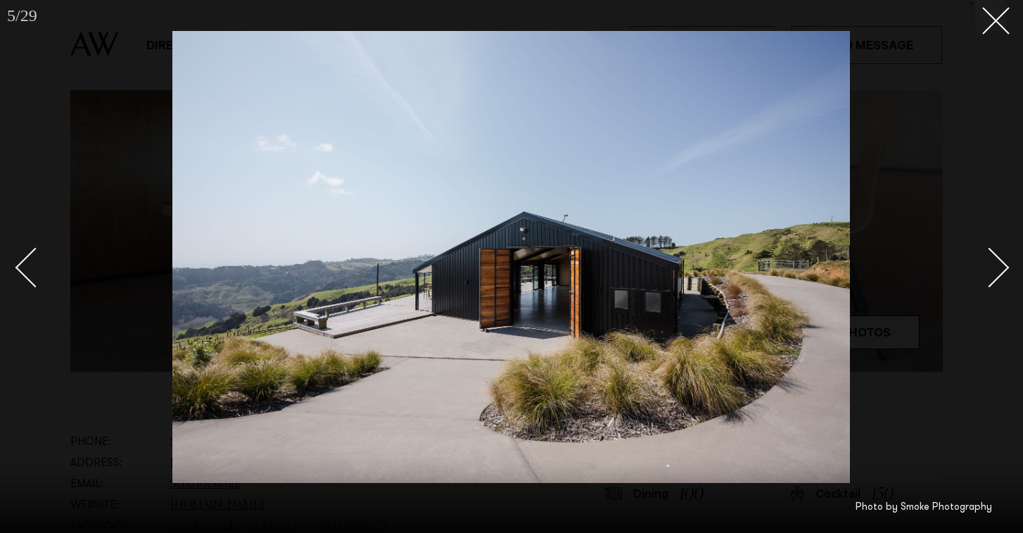
click at [943, 270] on div "Next slide" at bounding box center [990, 267] width 40 height 40
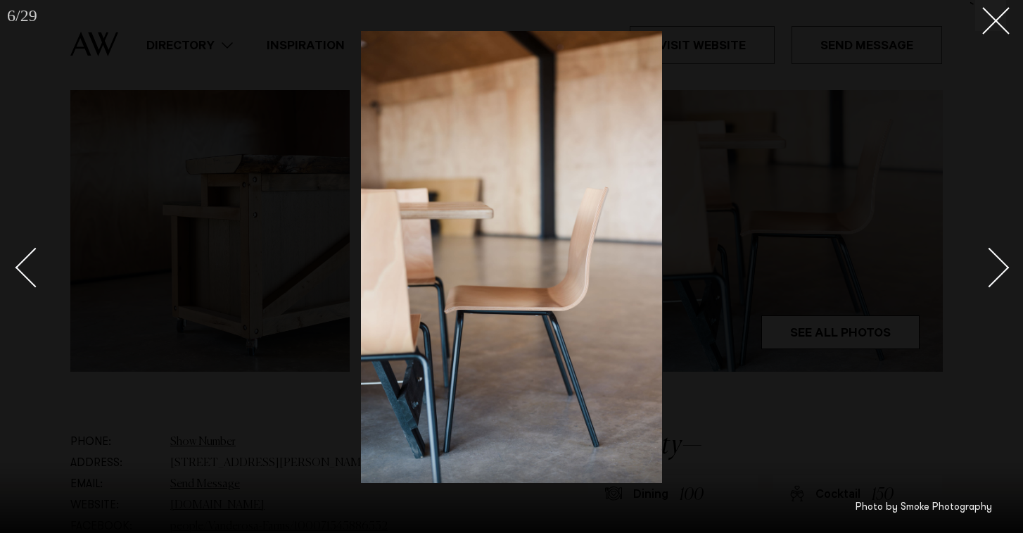
click at [943, 270] on div "Next slide" at bounding box center [990, 267] width 40 height 40
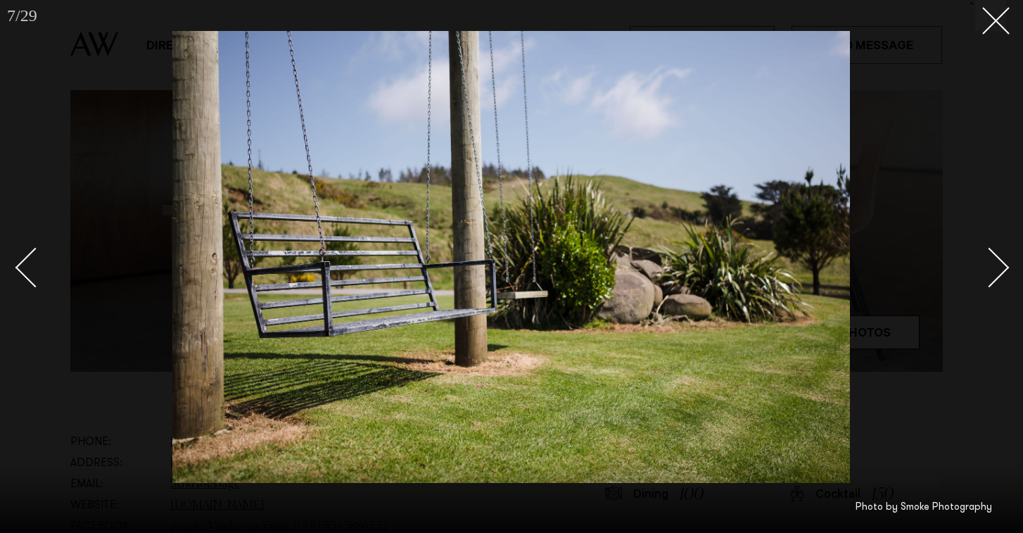
click at [943, 270] on div "Next slide" at bounding box center [990, 267] width 40 height 40
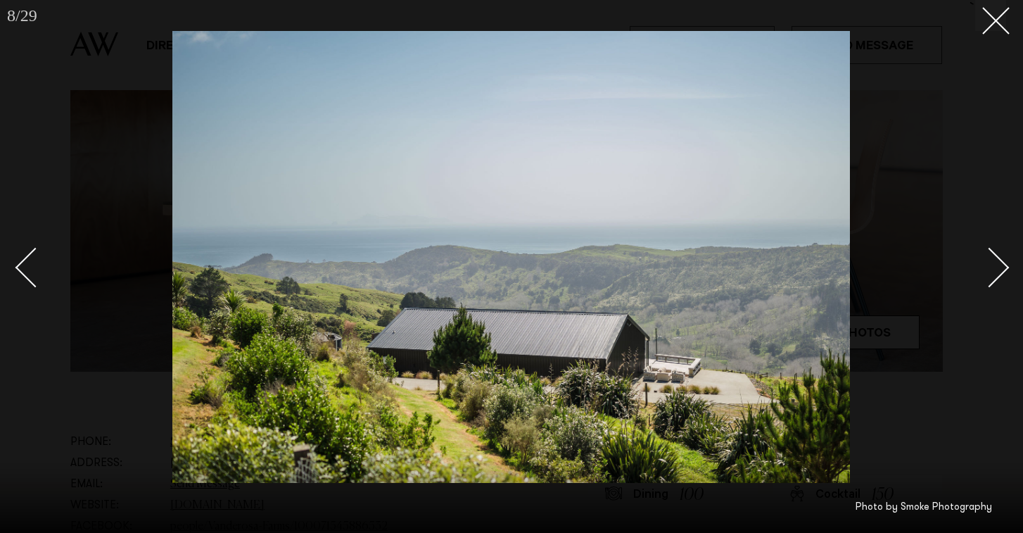
click at [943, 270] on div "Next slide" at bounding box center [990, 267] width 40 height 40
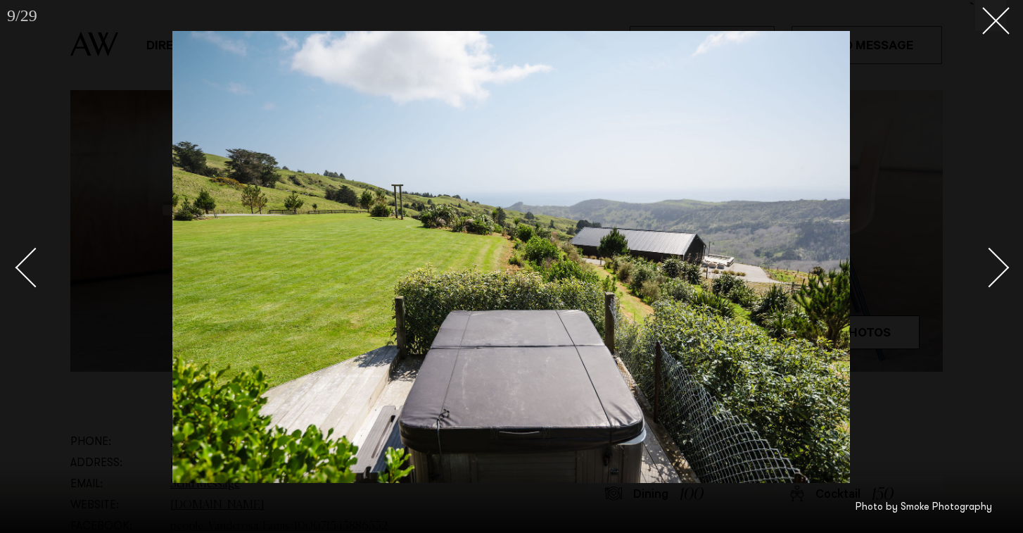
click at [943, 270] on div "Next slide" at bounding box center [990, 267] width 40 height 40
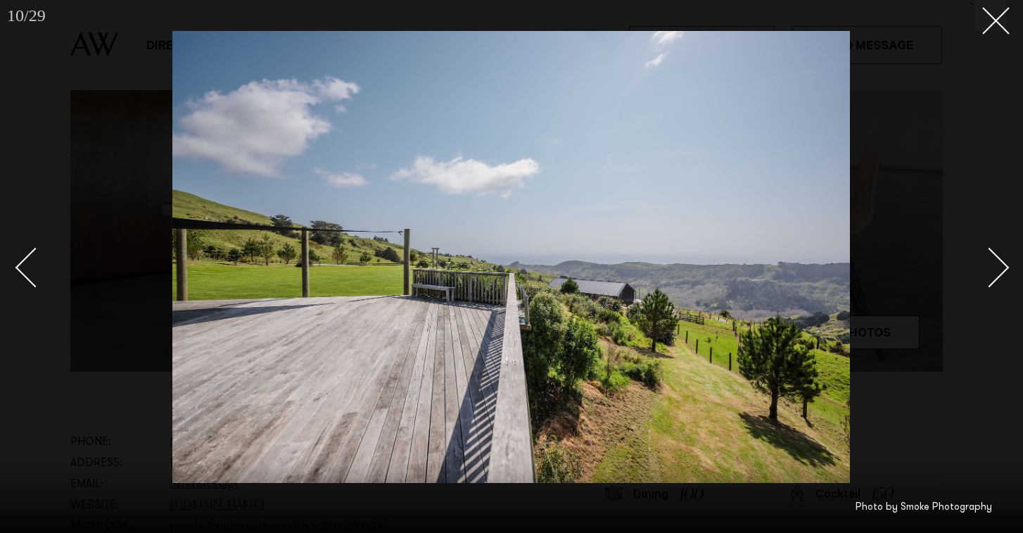
click at [943, 270] on div "Next slide" at bounding box center [990, 267] width 40 height 40
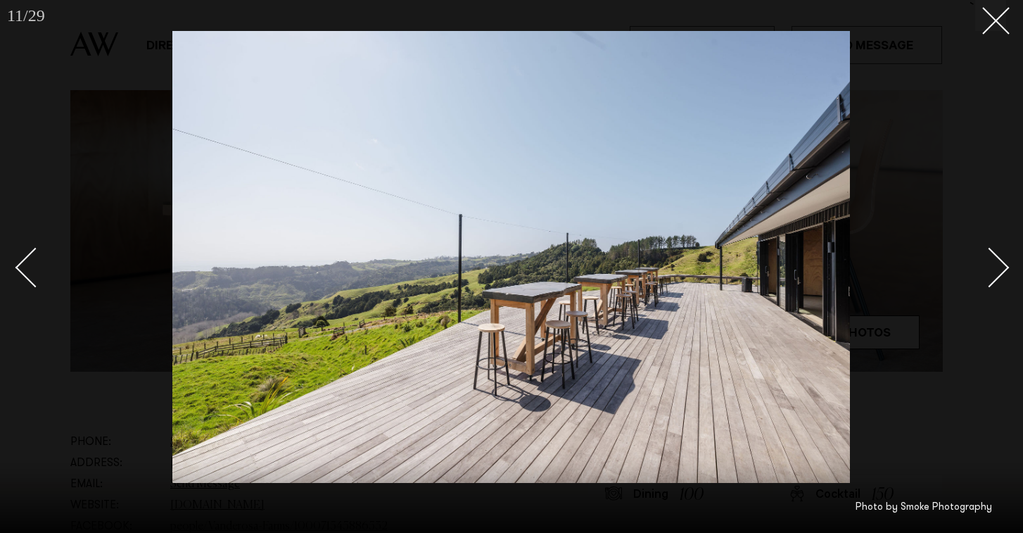
click at [943, 270] on div "Next slide" at bounding box center [990, 267] width 40 height 40
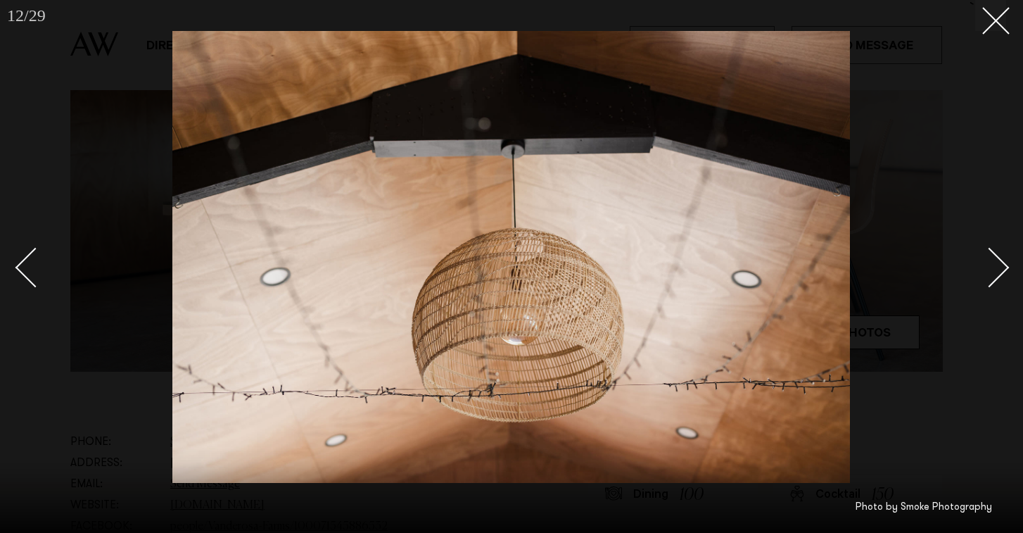
click at [943, 270] on div "Next slide" at bounding box center [990, 267] width 40 height 40
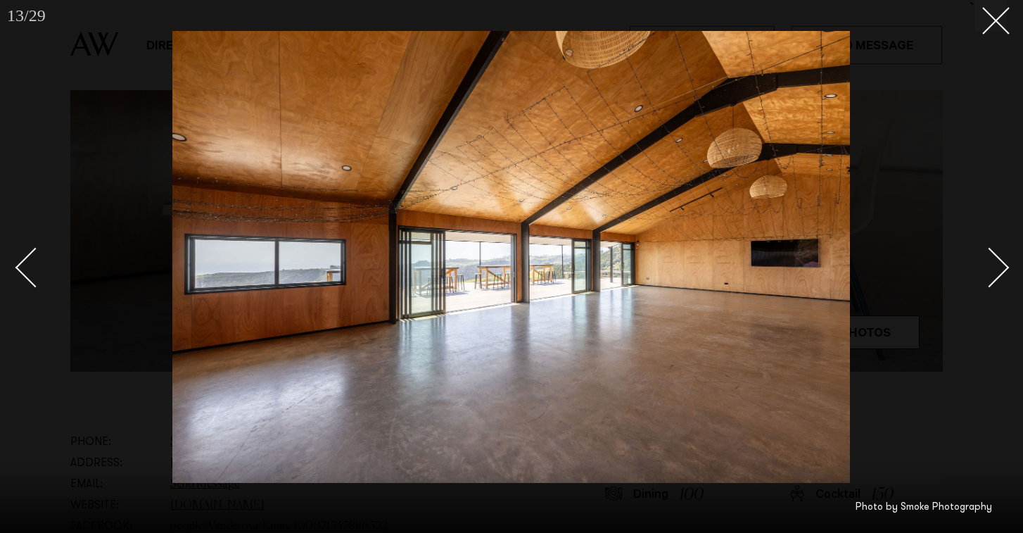
click at [943, 270] on div "Next slide" at bounding box center [990, 267] width 40 height 40
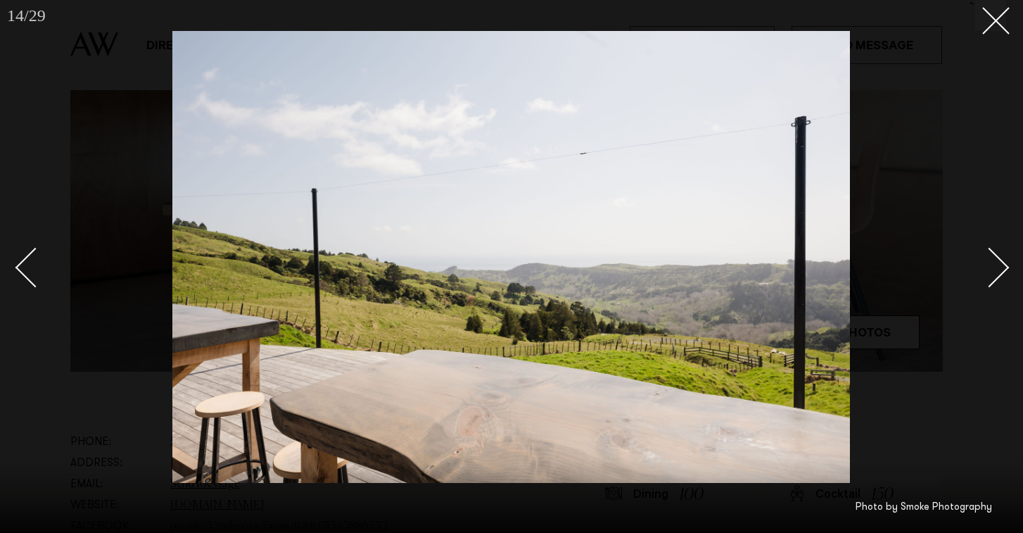
click at [943, 270] on div "Next slide" at bounding box center [990, 267] width 40 height 40
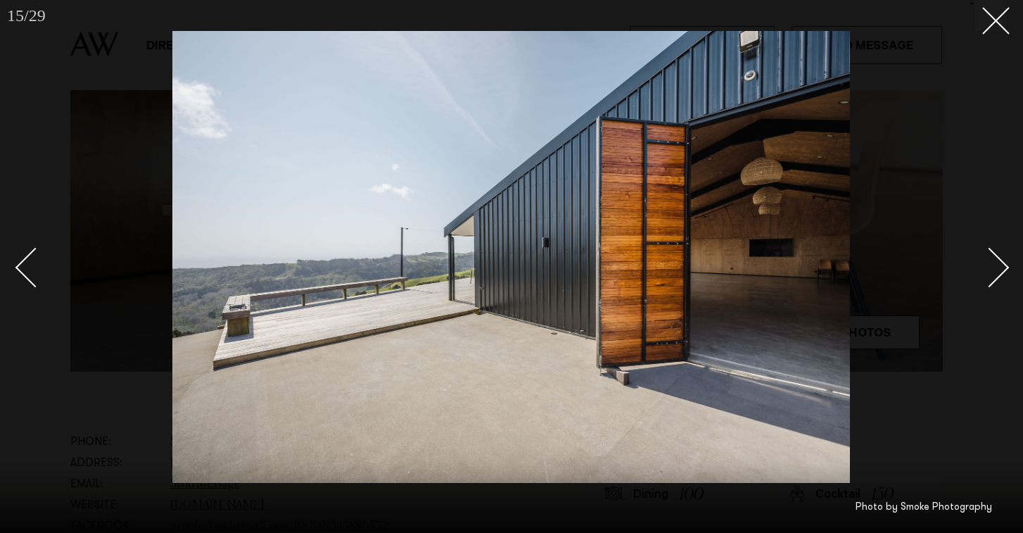
click at [943, 270] on div "Next slide" at bounding box center [990, 267] width 40 height 40
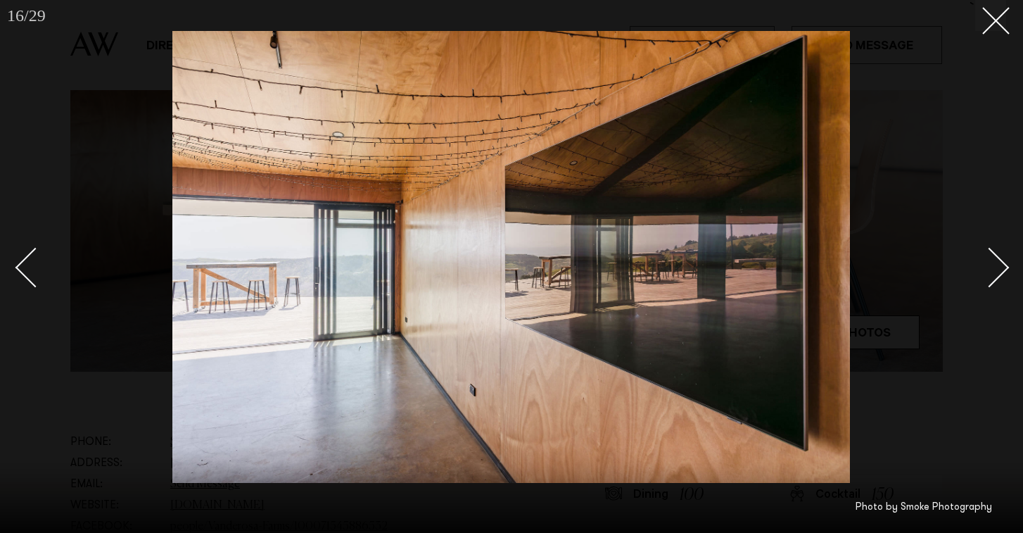
click at [943, 270] on div "Next slide" at bounding box center [990, 267] width 40 height 40
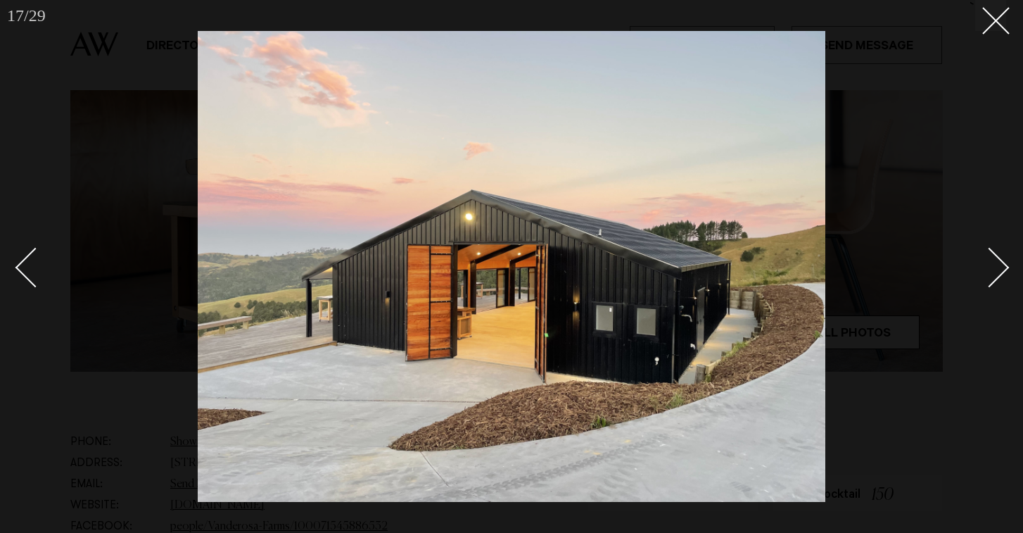
click at [943, 270] on div "Next slide" at bounding box center [990, 267] width 40 height 40
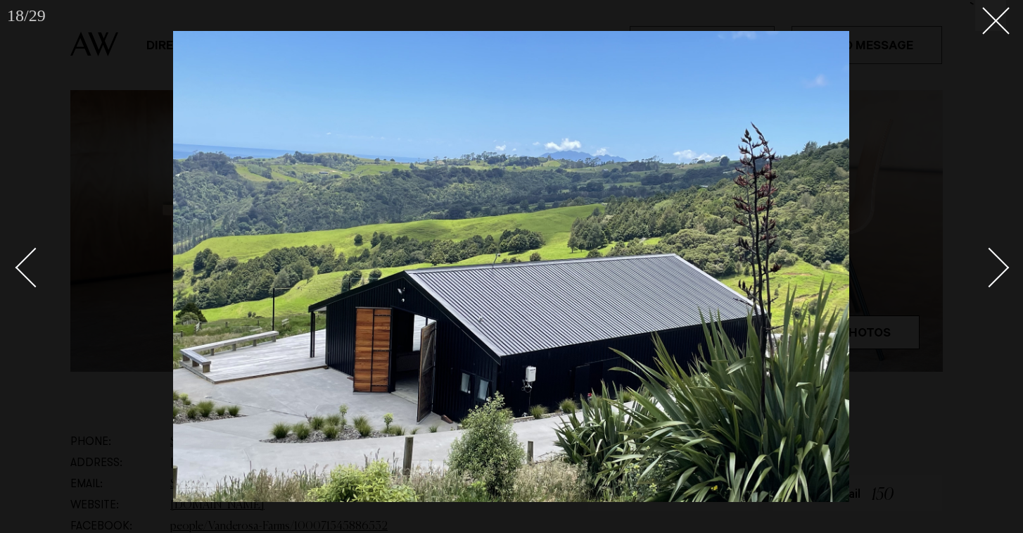
click at [943, 270] on div "Next slide" at bounding box center [990, 267] width 40 height 40
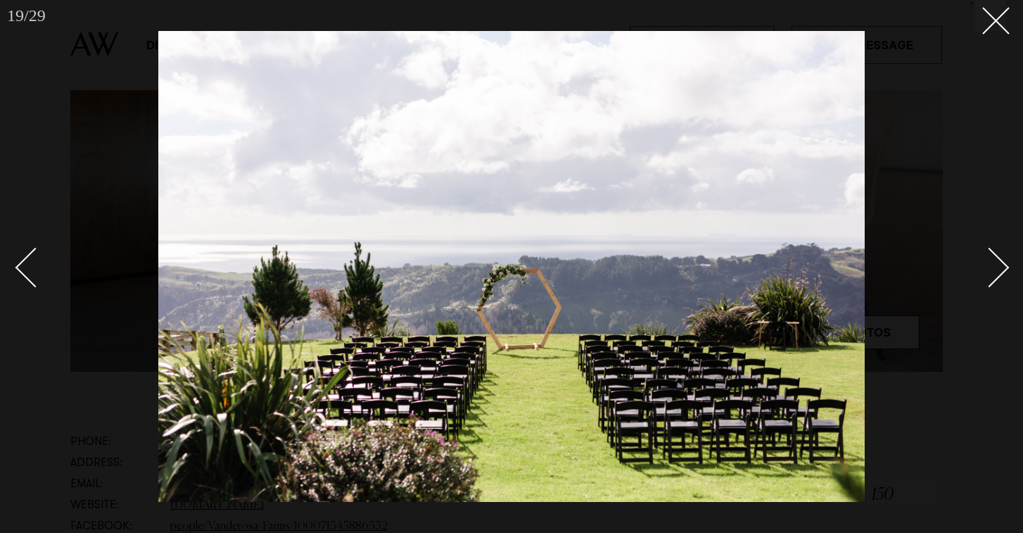
click at [943, 270] on div "Next slide" at bounding box center [990, 267] width 40 height 40
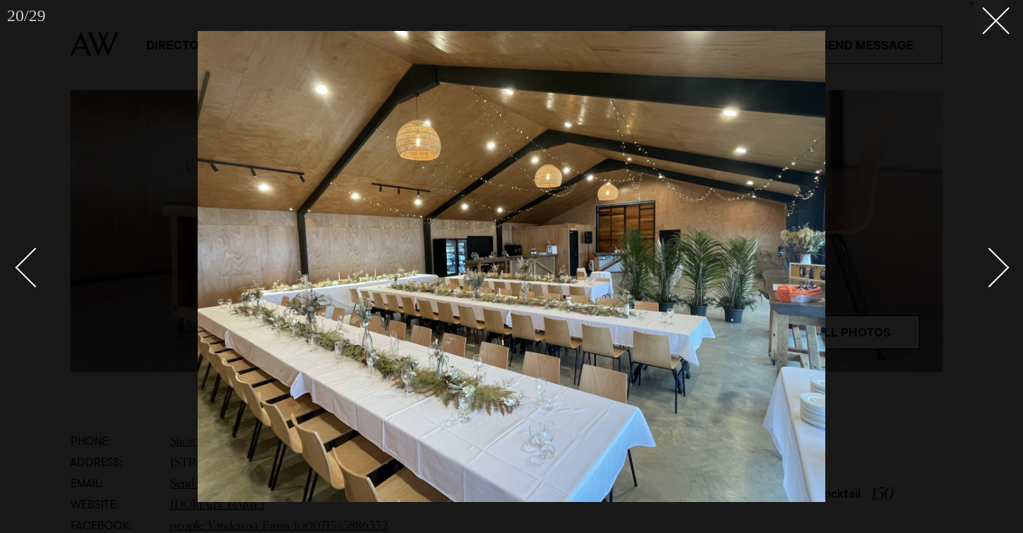
click at [943, 267] on div "Next slide" at bounding box center [990, 267] width 40 height 40
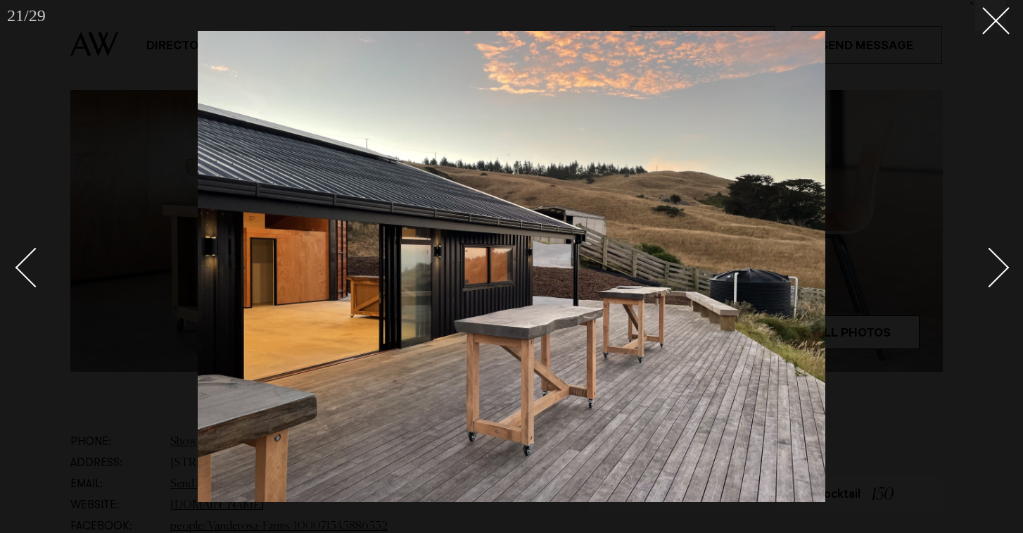
click at [943, 270] on div "Next slide" at bounding box center [990, 267] width 40 height 40
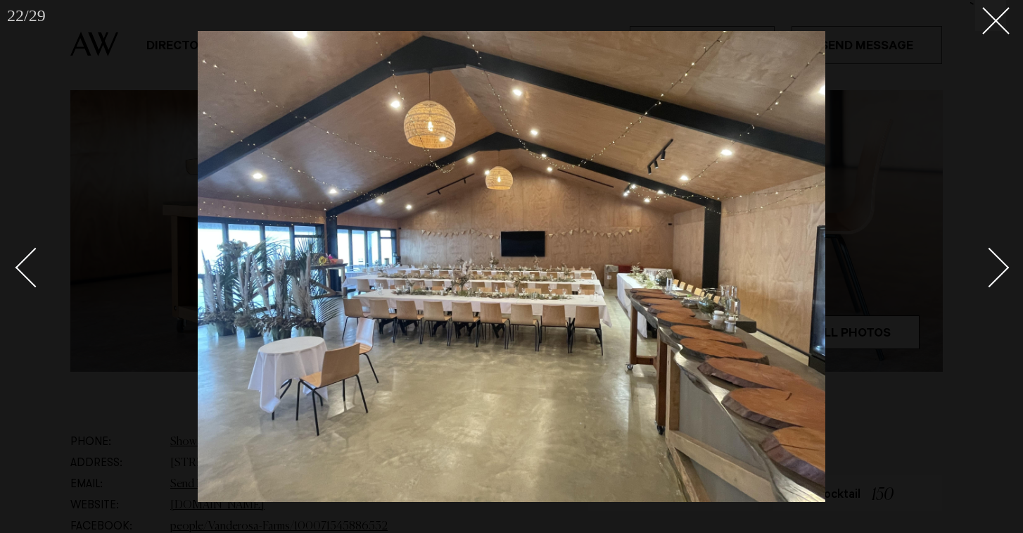
click at [943, 270] on div "Next slide" at bounding box center [990, 267] width 40 height 40
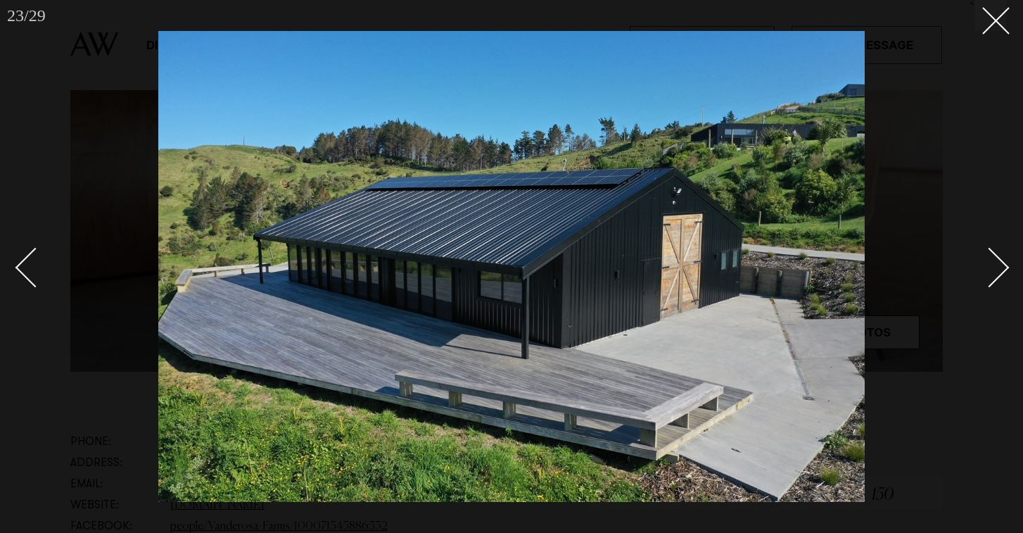
click at [15, 274] on div at bounding box center [511, 266] width 1023 height 533
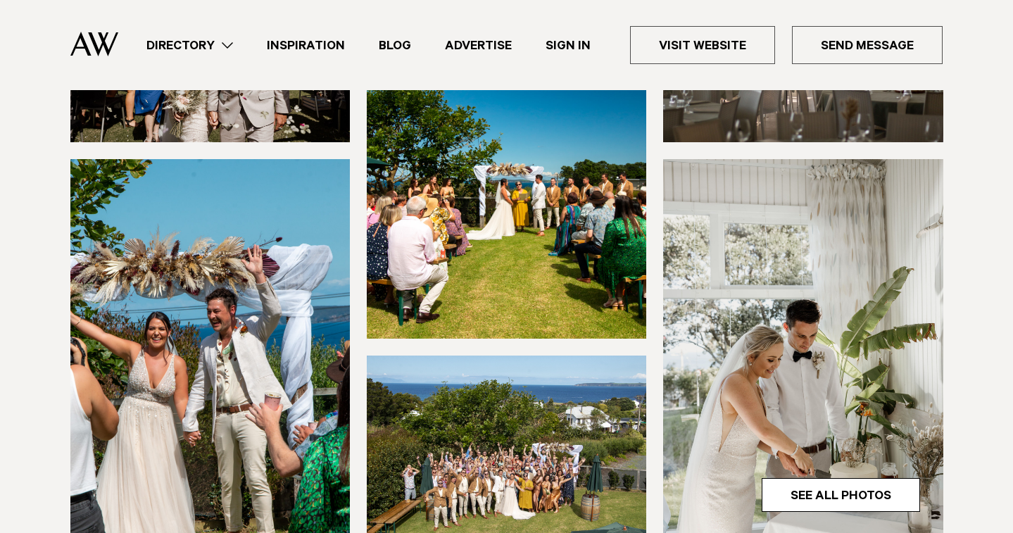
scroll to position [289, 0]
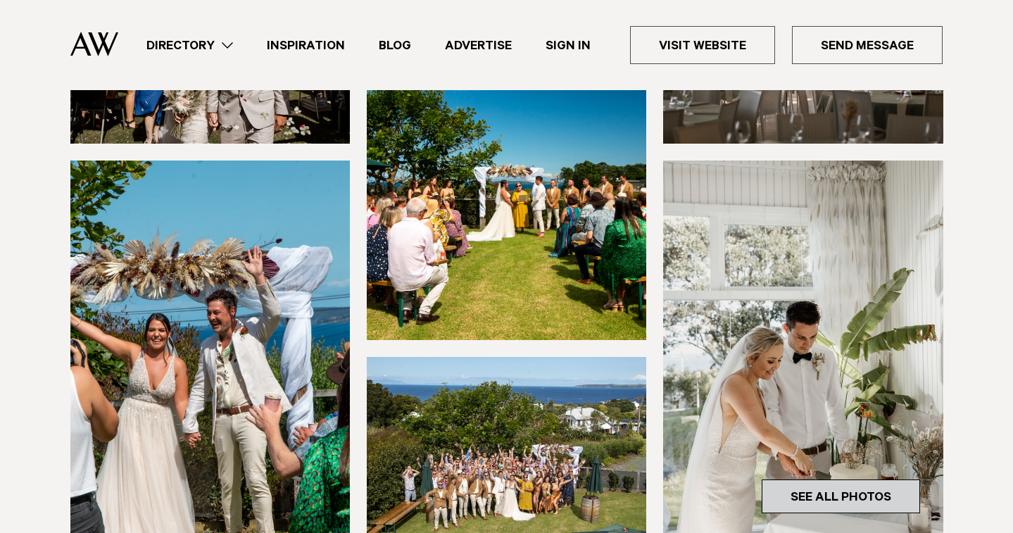
click at [767, 479] on link "See All Photos" at bounding box center [840, 496] width 158 height 34
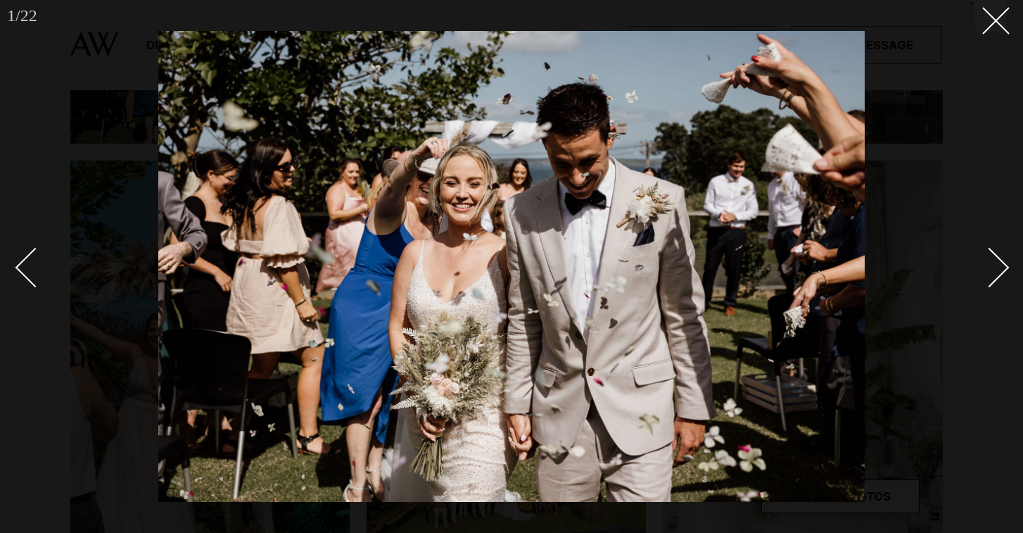
click at [994, 265] on div "Next slide" at bounding box center [990, 267] width 40 height 40
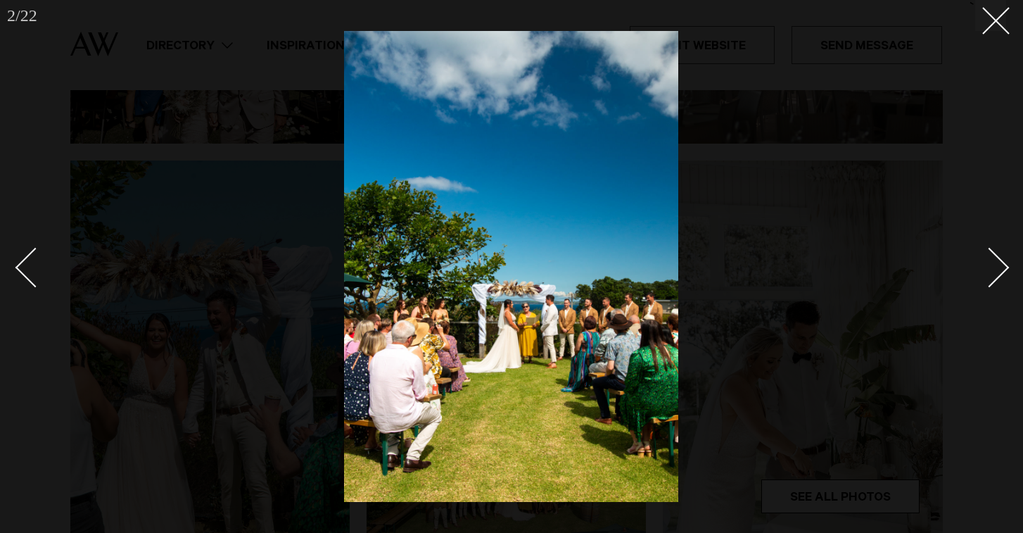
click at [994, 265] on div "Next slide" at bounding box center [990, 267] width 40 height 40
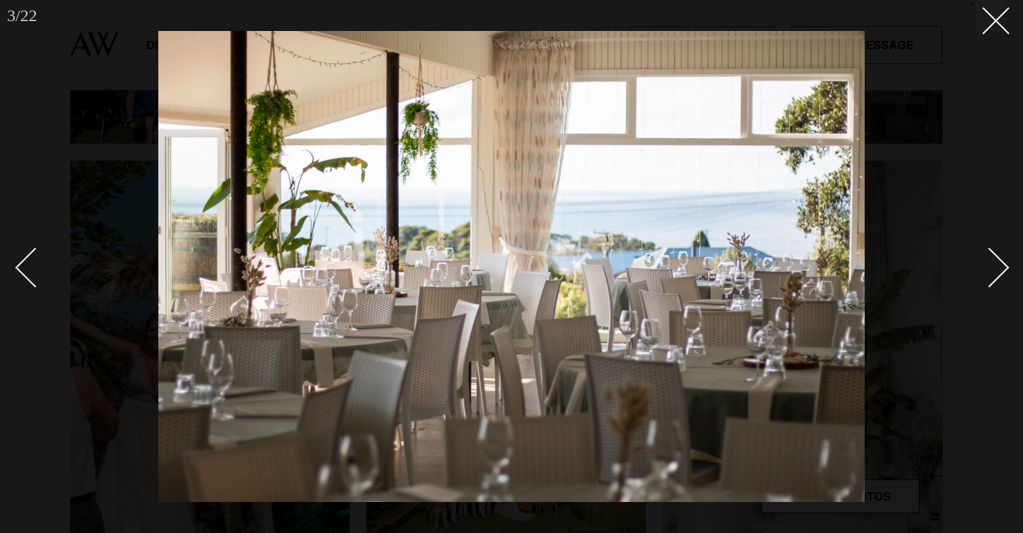
click at [994, 265] on div "Next slide" at bounding box center [990, 267] width 40 height 40
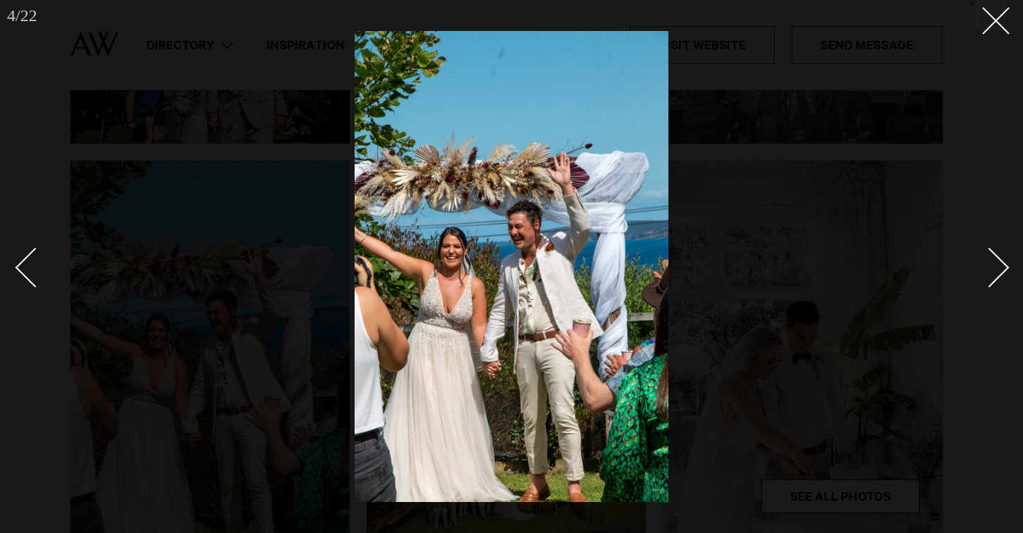
click at [994, 265] on div "Next slide" at bounding box center [990, 267] width 40 height 40
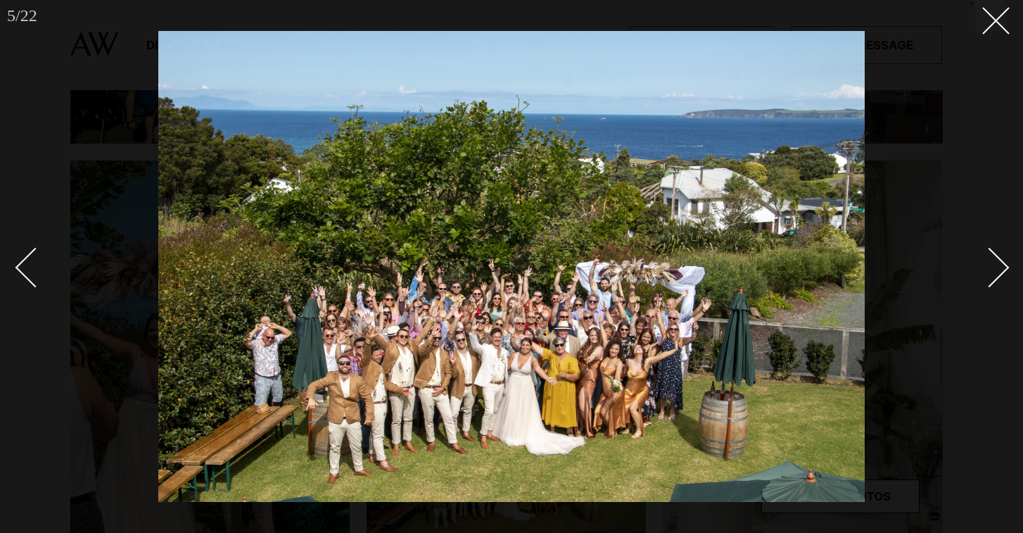
click at [994, 265] on div "Next slide" at bounding box center [990, 267] width 40 height 40
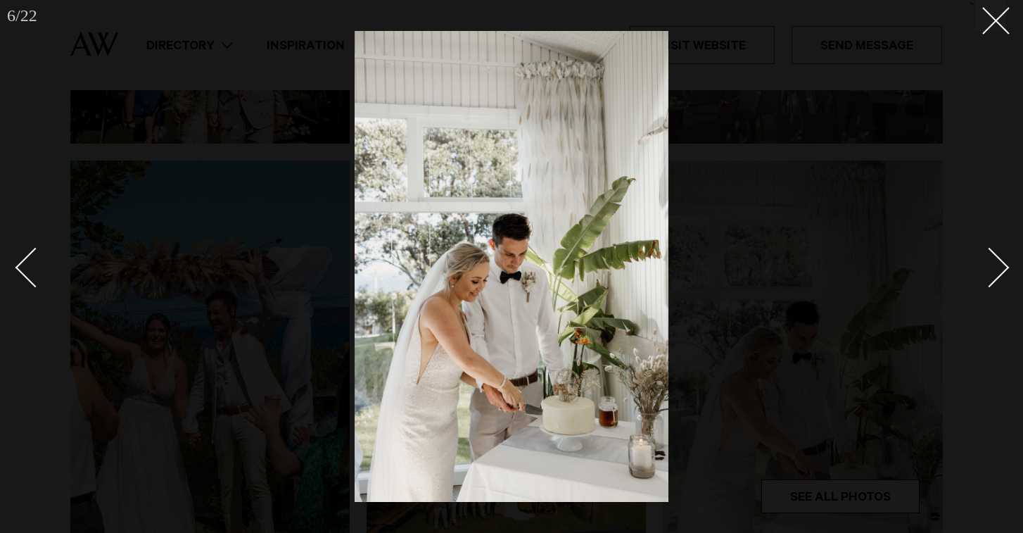
click at [994, 265] on div "Next slide" at bounding box center [990, 267] width 40 height 40
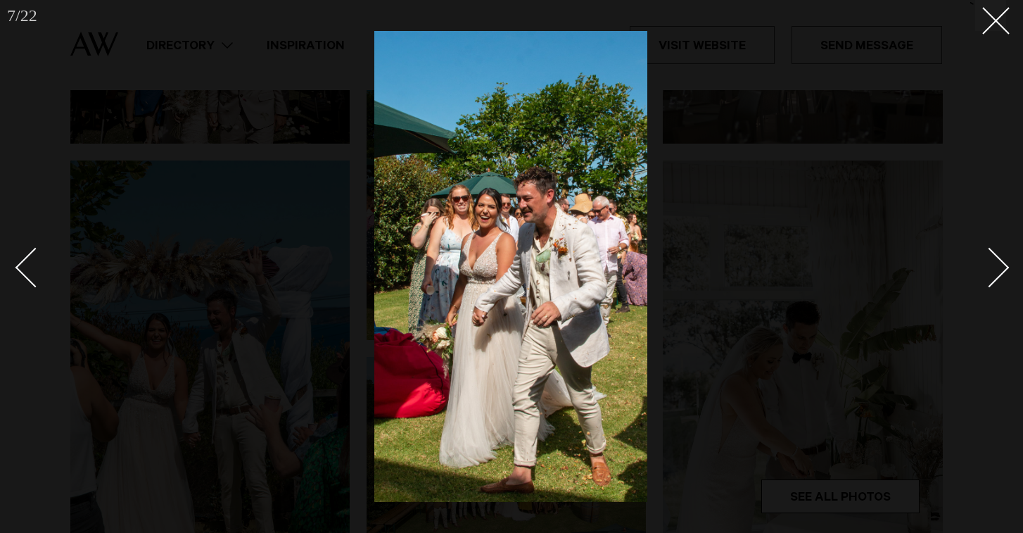
click at [994, 265] on div "Next slide" at bounding box center [990, 267] width 40 height 40
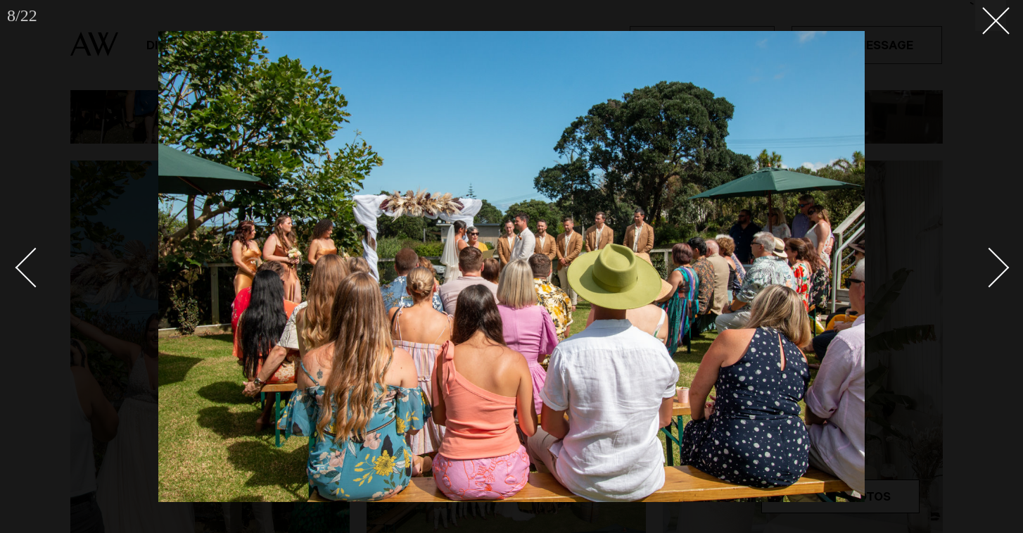
click at [994, 265] on div "Next slide" at bounding box center [990, 267] width 40 height 40
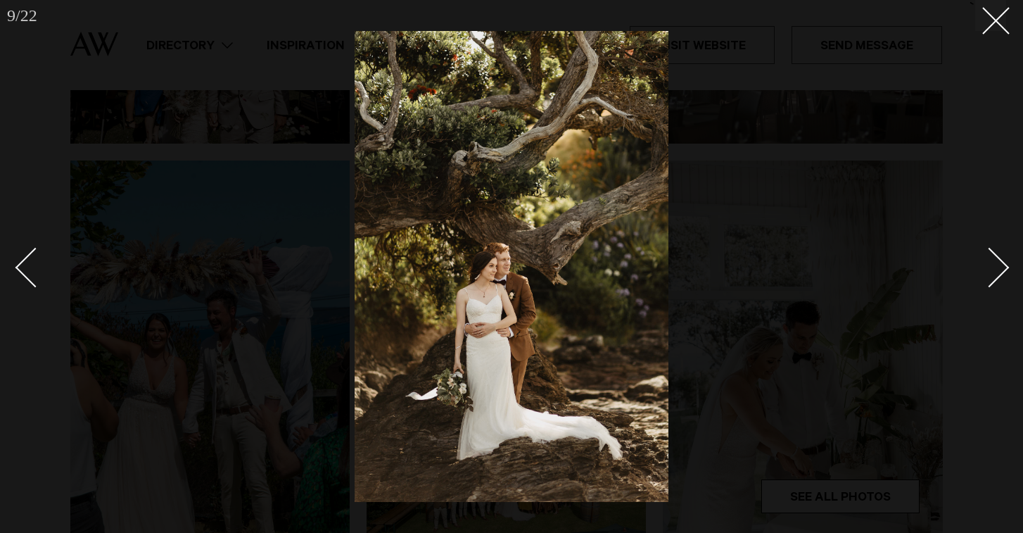
click at [994, 265] on div "Next slide" at bounding box center [990, 267] width 40 height 40
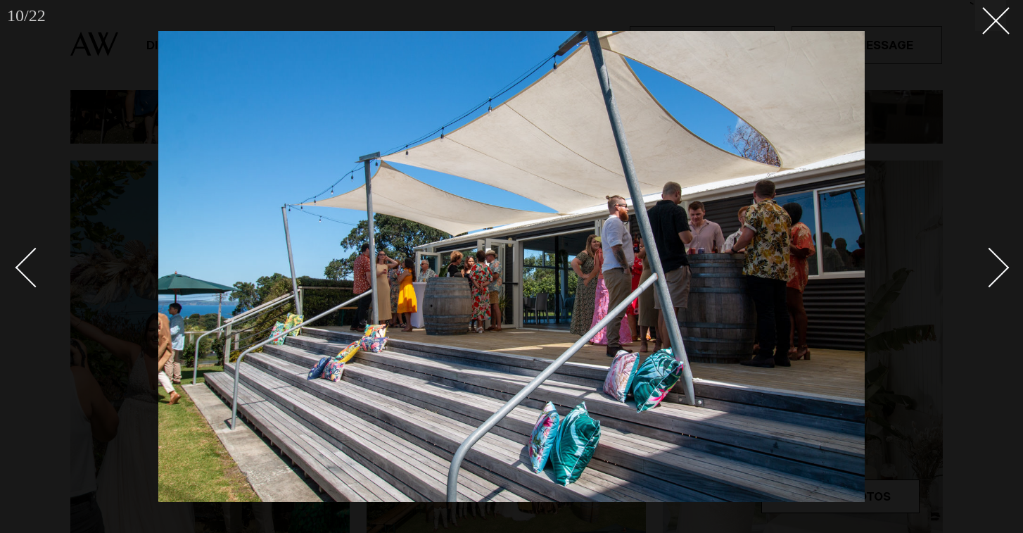
click at [994, 265] on div "Next slide" at bounding box center [990, 267] width 40 height 40
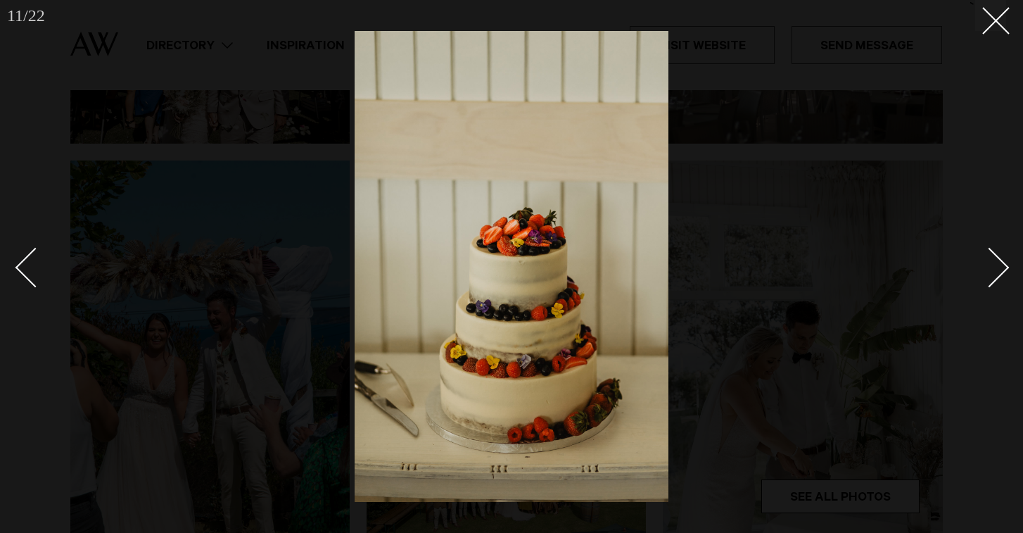
click at [994, 265] on div "Next slide" at bounding box center [990, 267] width 40 height 40
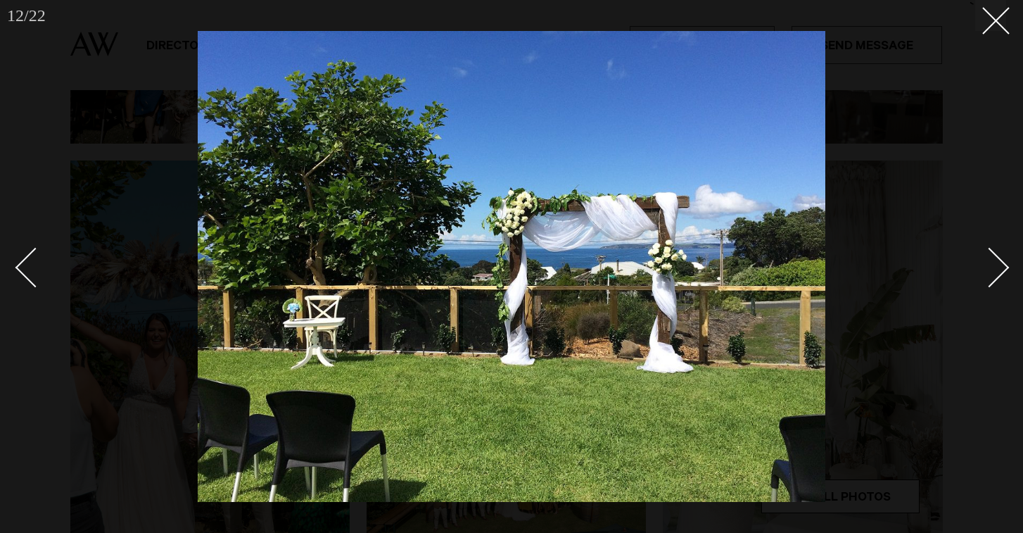
click at [994, 265] on div "Next slide" at bounding box center [990, 267] width 40 height 40
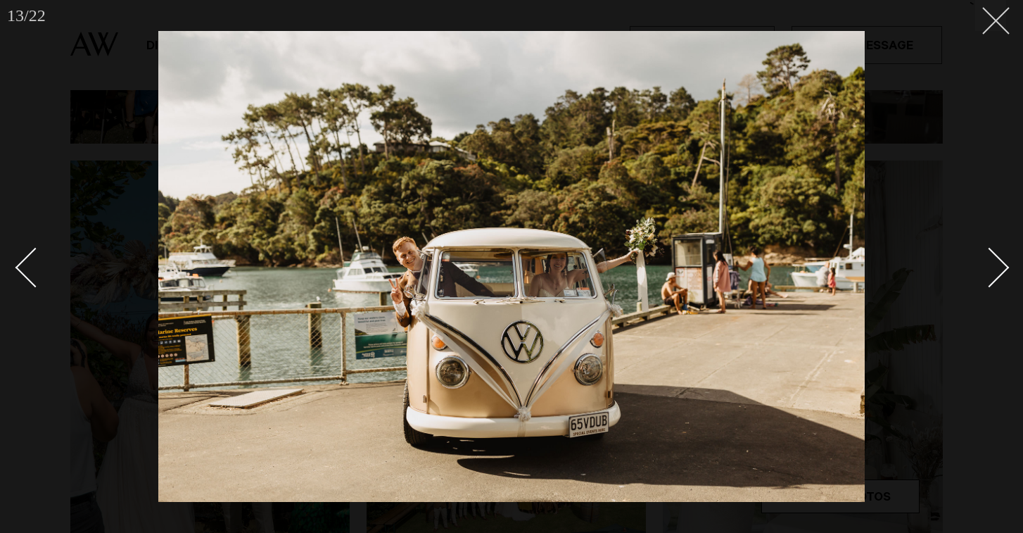
click at [998, 20] on icon at bounding box center [990, 15] width 17 height 17
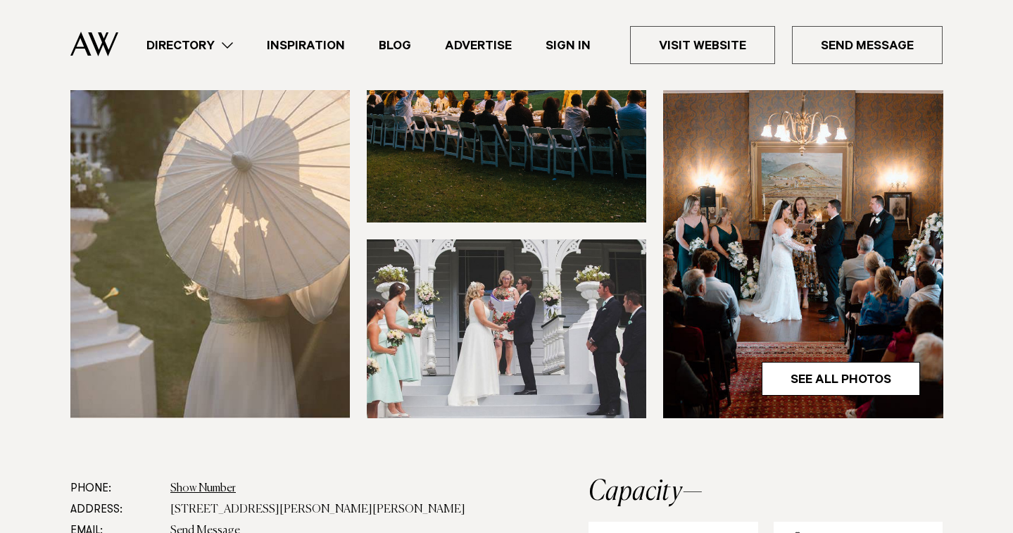
scroll to position [186, 0]
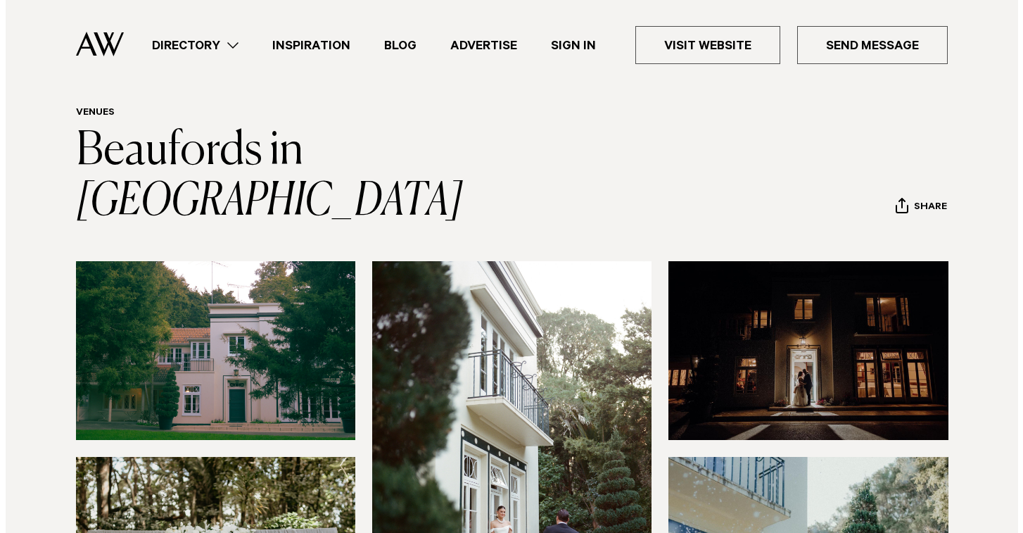
scroll to position [75, 0]
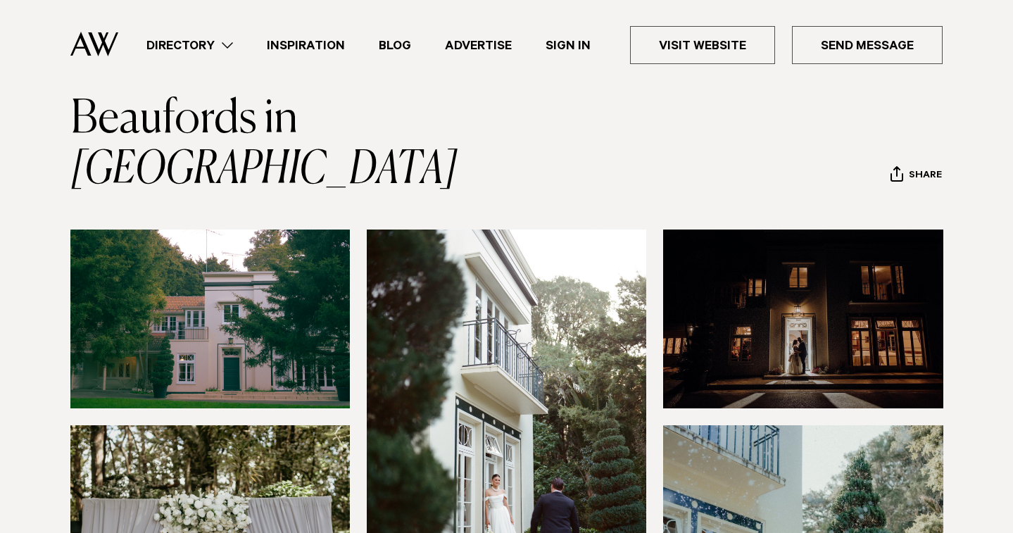
click at [241, 305] on img at bounding box center [209, 318] width 279 height 179
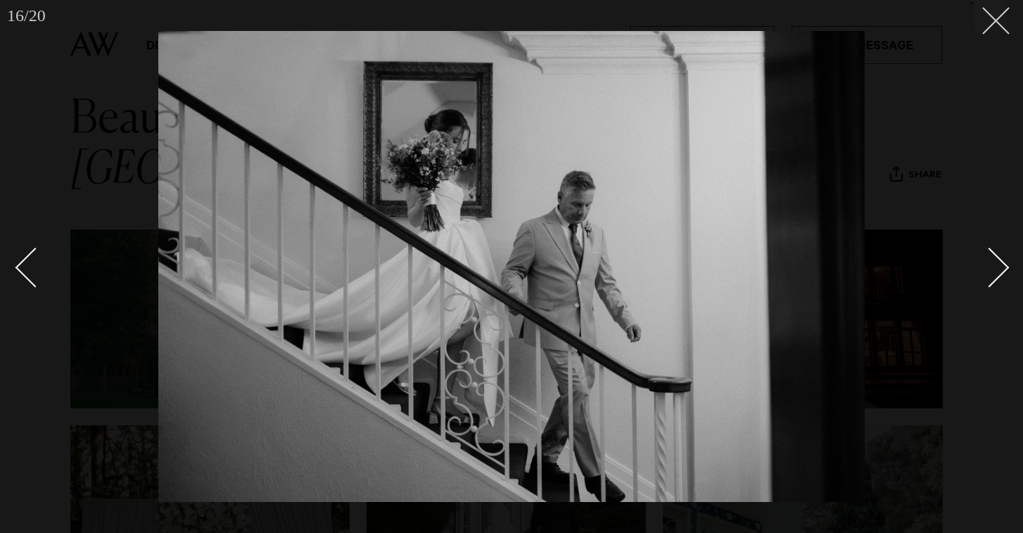
click at [1000, 28] on button at bounding box center [990, 15] width 31 height 31
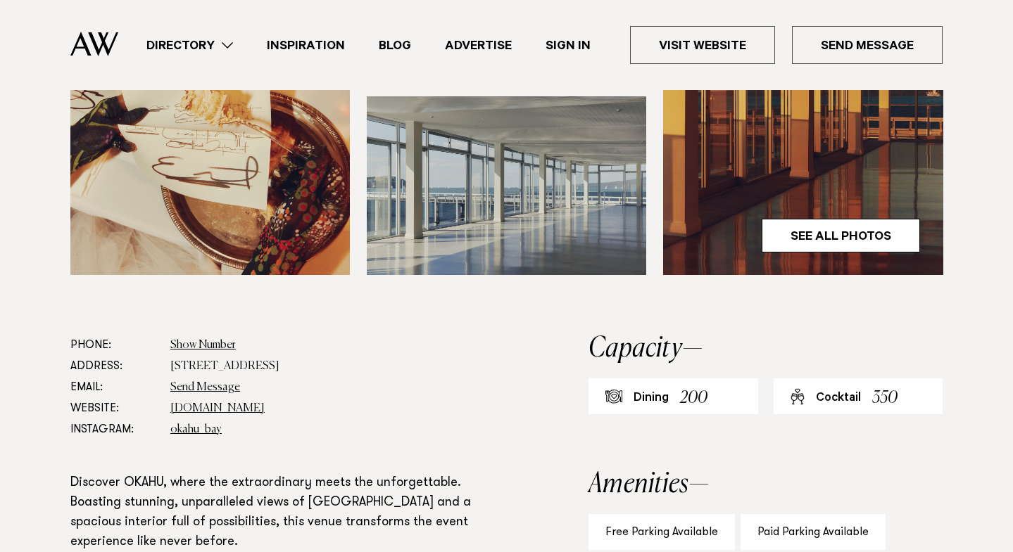
scroll to position [571, 0]
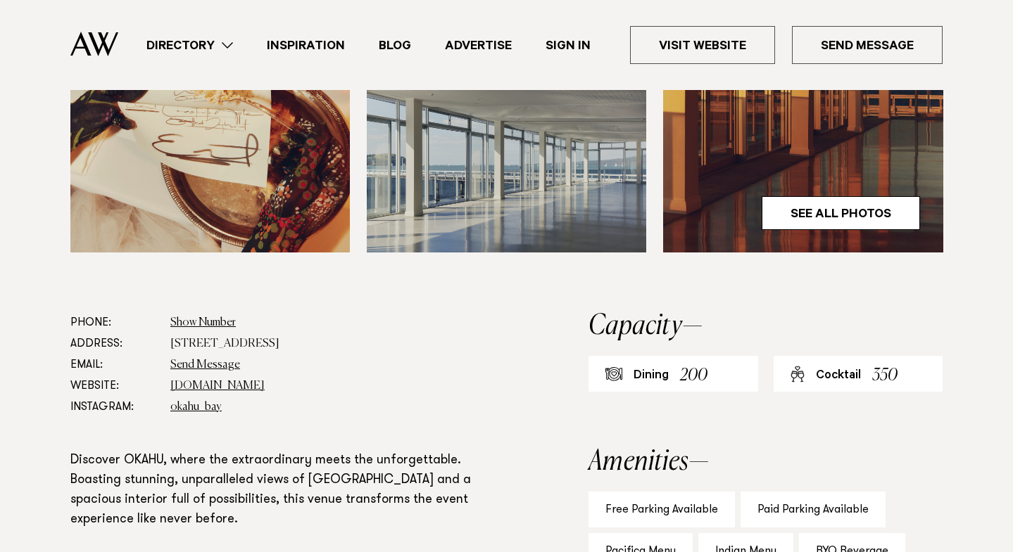
click at [393, 343] on dd "[STREET_ADDRESS]" at bounding box center [333, 344] width 327 height 21
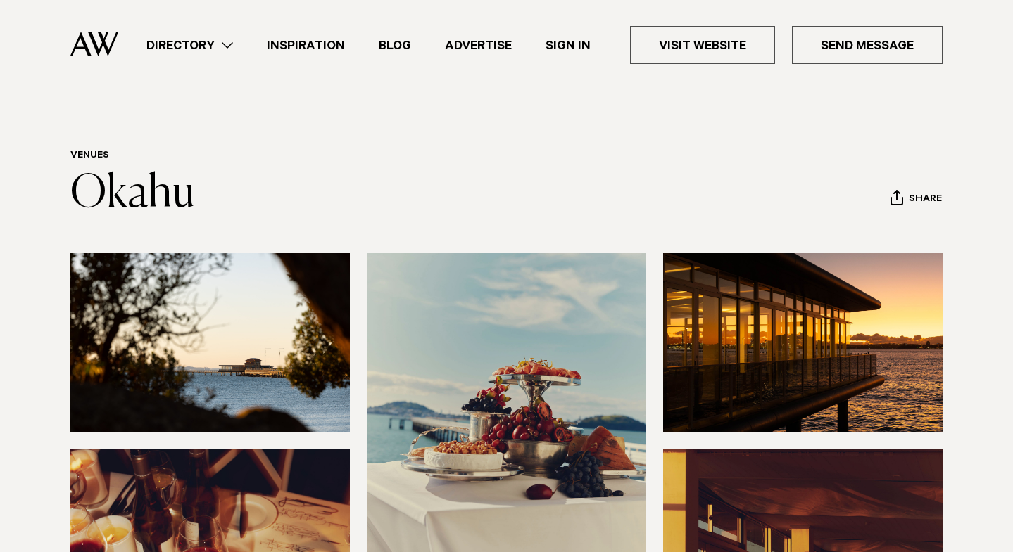
scroll to position [0, 0]
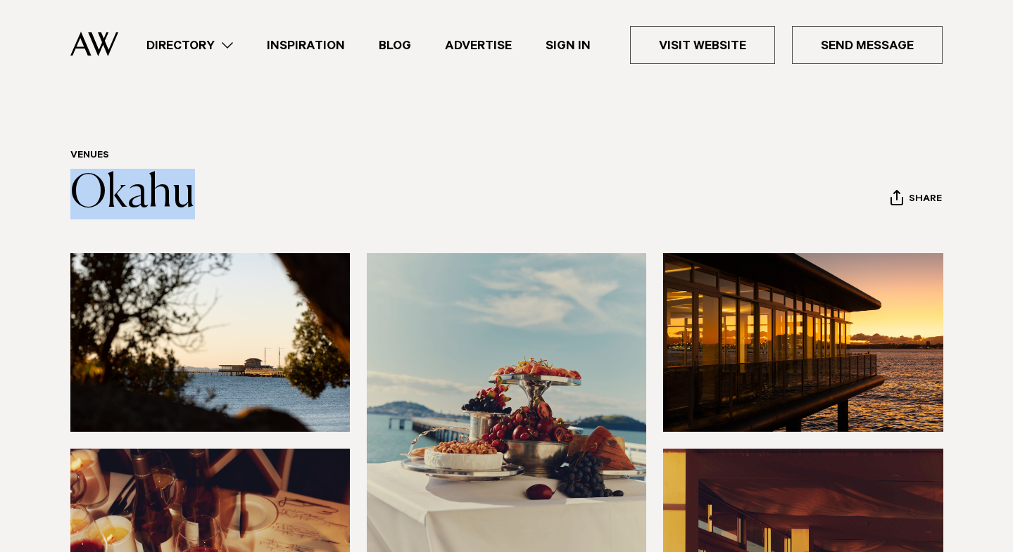
drag, startPoint x: 213, startPoint y: 202, endPoint x: 47, endPoint y: 191, distance: 165.8
click at [46, 191] on div "Venues [GEOGRAPHIC_DATA] Share Copy Link Email twitter" at bounding box center [506, 185] width 990 height 70
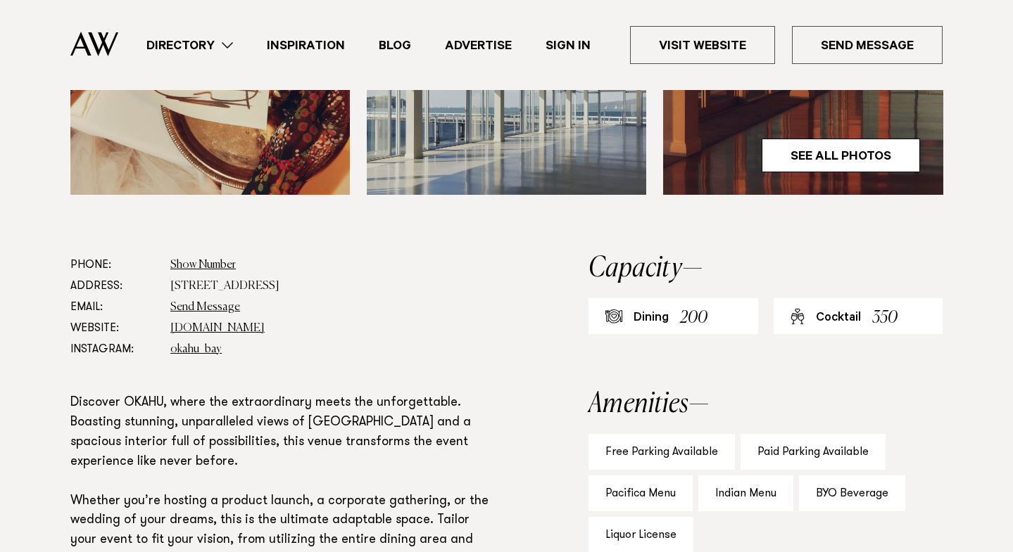
scroll to position [630, 0]
click at [173, 284] on dd "[STREET_ADDRESS]" at bounding box center [333, 285] width 327 height 21
drag, startPoint x: 172, startPoint y: 284, endPoint x: 391, endPoint y: 276, distance: 219.7
click at [391, 276] on dd "[STREET_ADDRESS]" at bounding box center [333, 285] width 327 height 21
copy dd "[STREET_ADDRESS]"
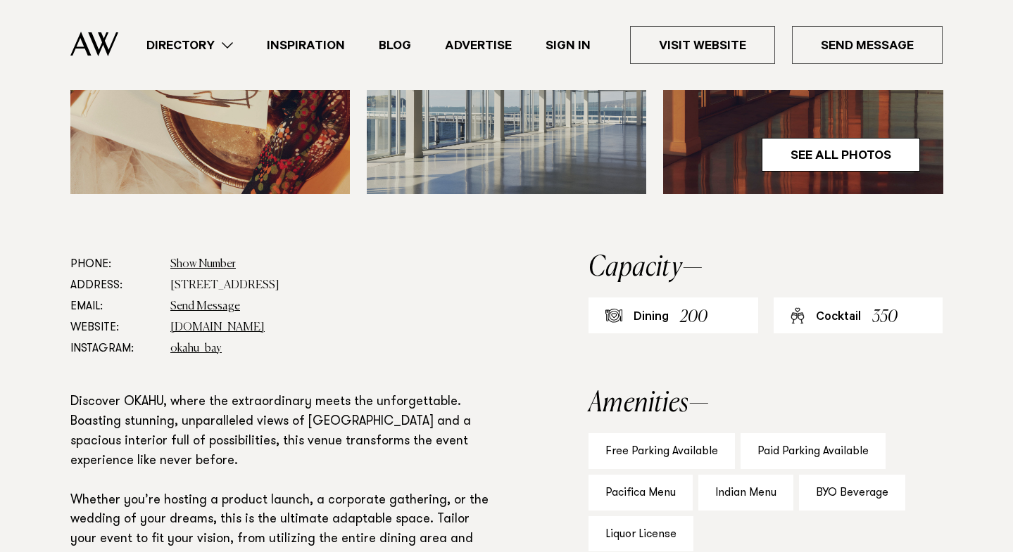
drag, startPoint x: 268, startPoint y: 327, endPoint x: 170, endPoint y: 331, distance: 98.6
click at [170, 331] on dl "Phone: Show Number 0800 768 700 Address: [STREET_ADDRESS] Email: Send Message W…" at bounding box center [283, 307] width 427 height 106
copy link "[DOMAIN_NAME]"
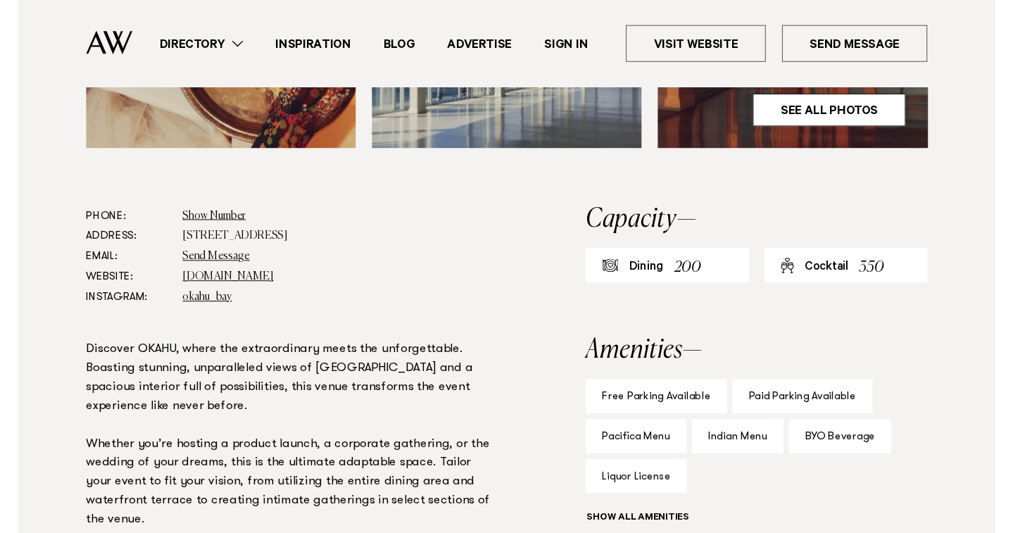
scroll to position [620, 0]
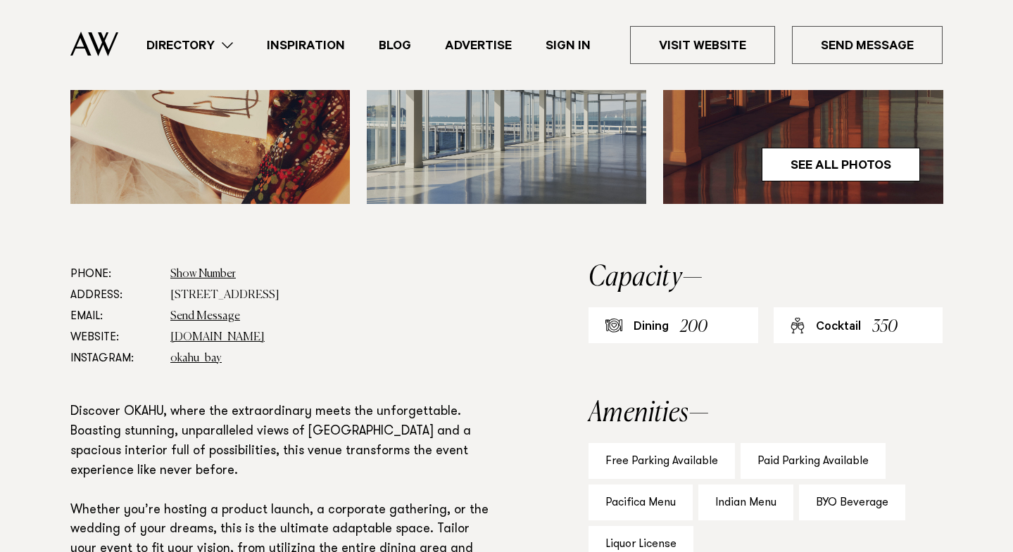
click at [230, 336] on link "[DOMAIN_NAME]" at bounding box center [217, 337] width 94 height 11
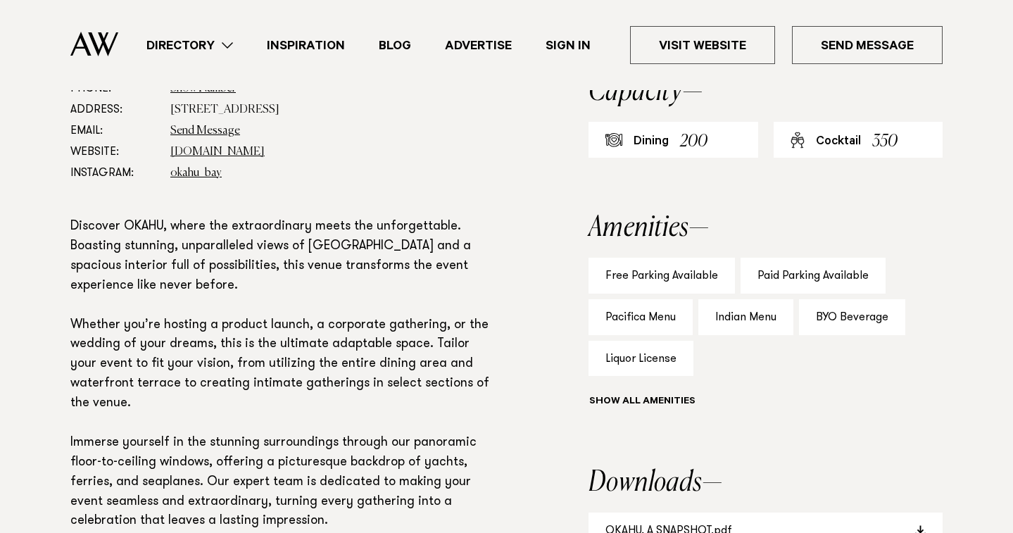
scroll to position [807, 0]
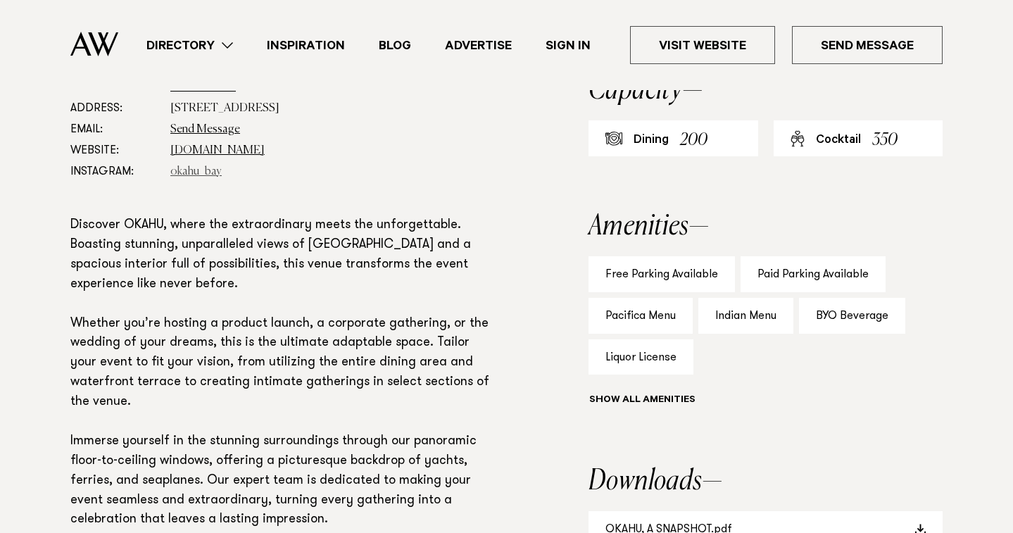
click at [204, 171] on link "okahu_bay" at bounding box center [195, 171] width 51 height 11
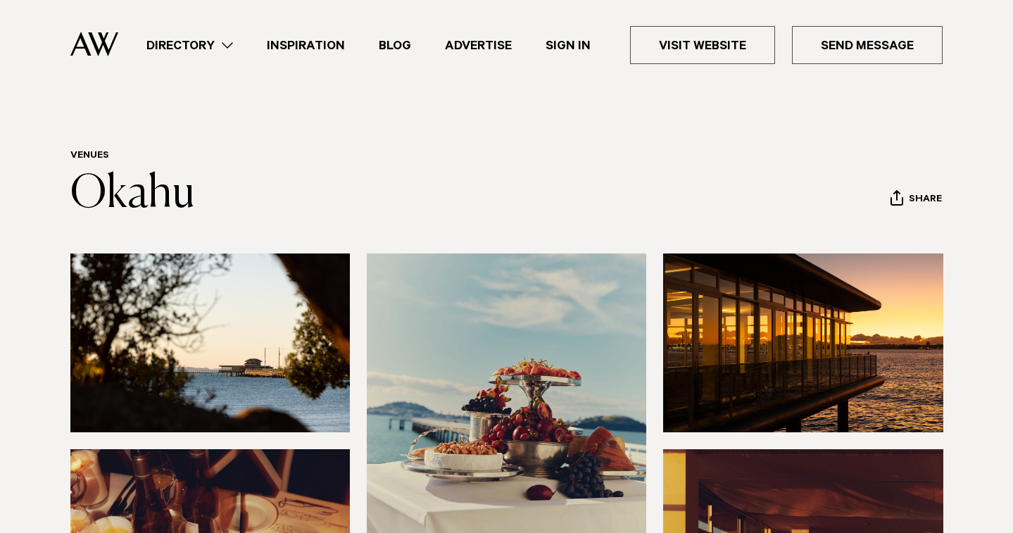
scroll to position [0, 0]
click at [228, 42] on link "Directory" at bounding box center [189, 45] width 120 height 19
